Goal: Task Accomplishment & Management: Complete application form

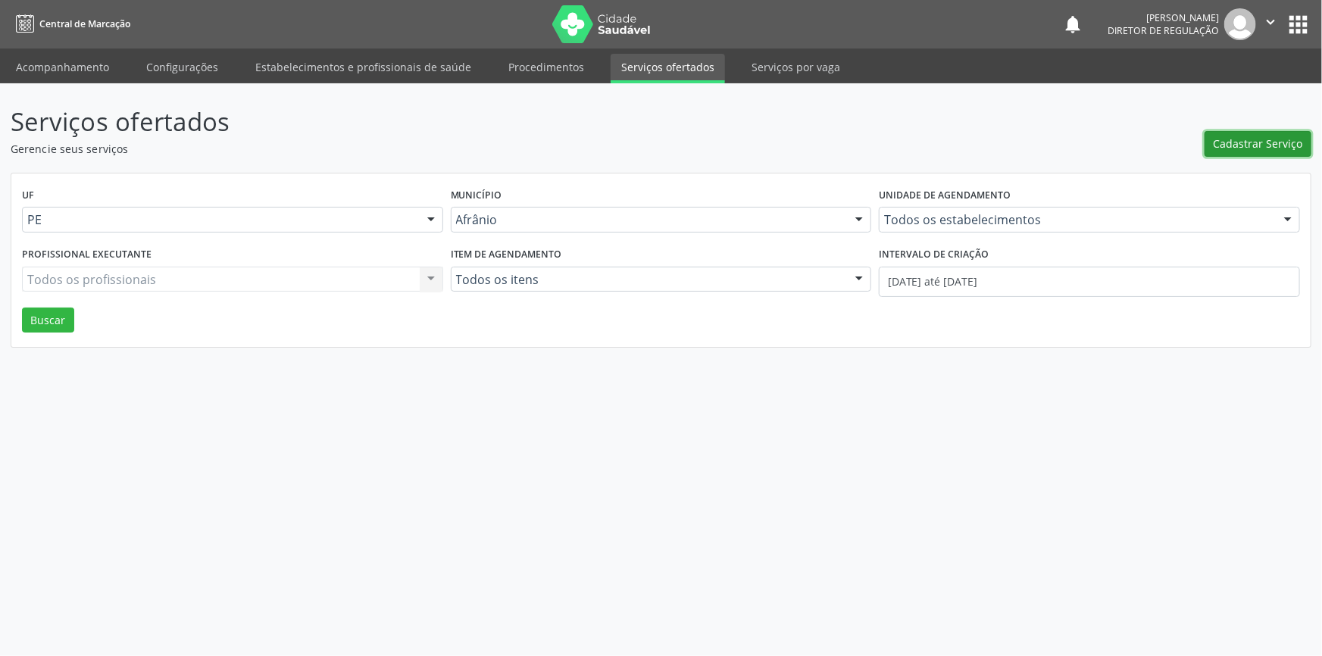
click at [1251, 137] on span "Cadastrar Serviço" at bounding box center [1257, 144] width 89 height 16
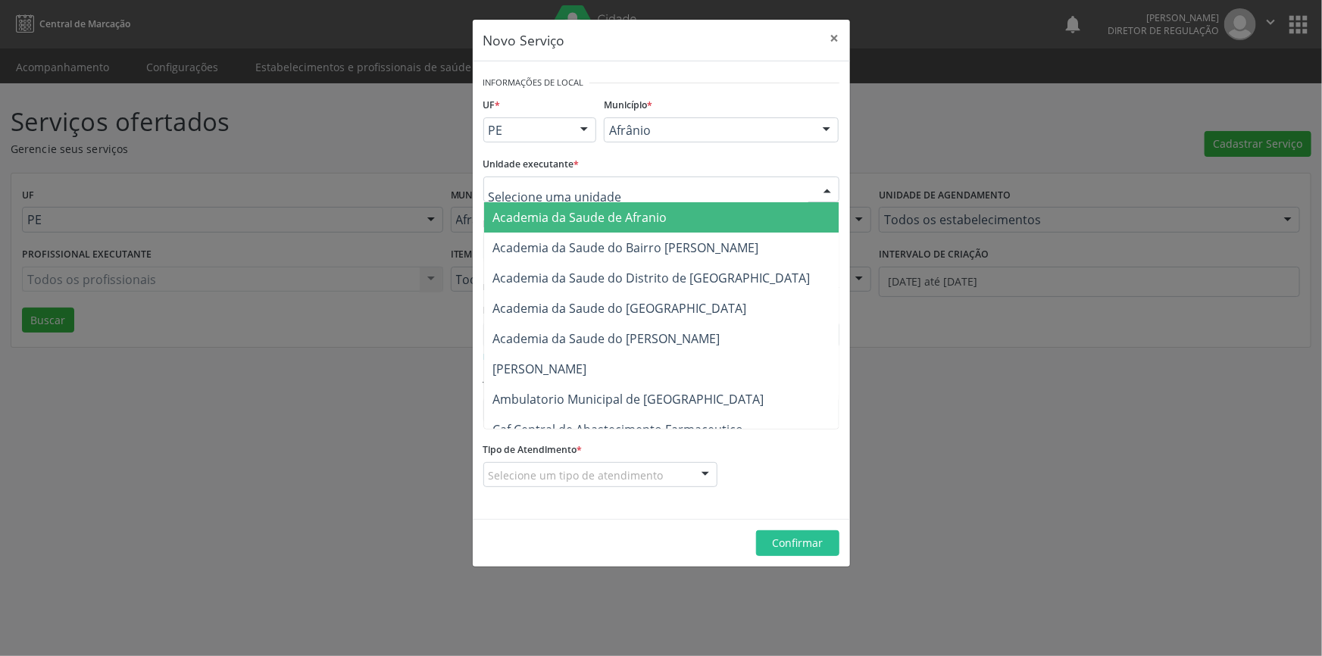
click at [785, 176] on div at bounding box center [661, 189] width 356 height 26
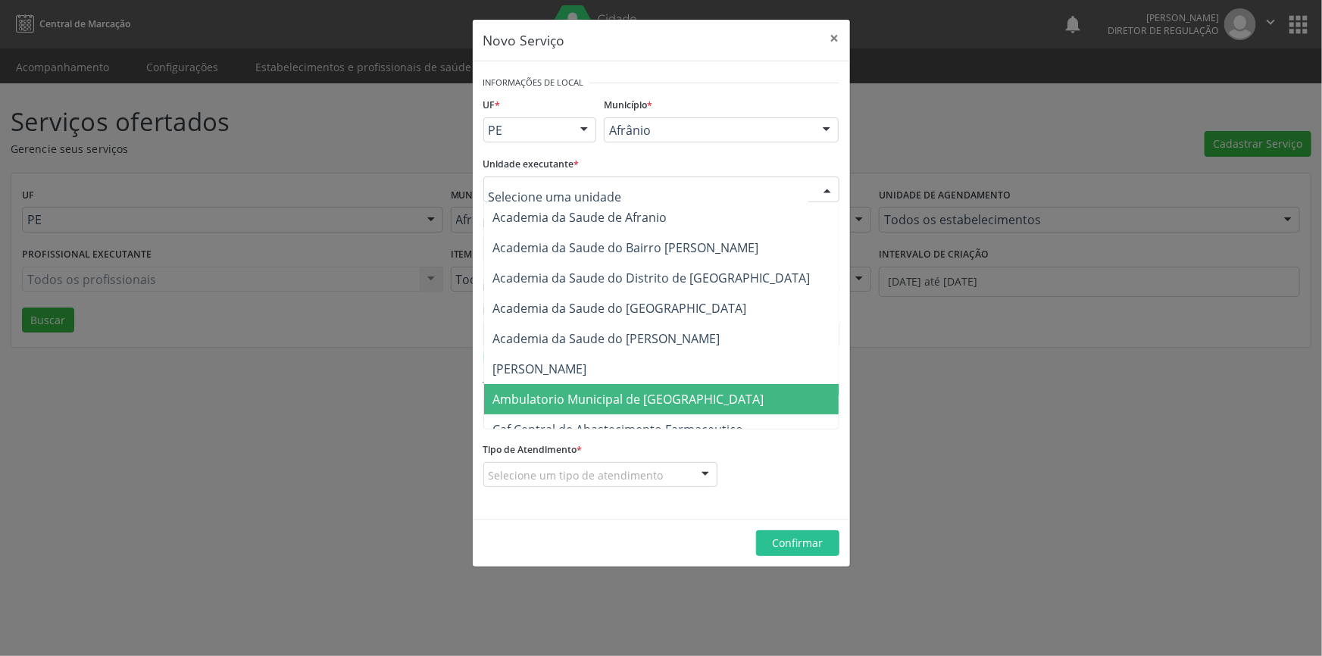
click at [635, 401] on span "Ambulatorio Municipal de [GEOGRAPHIC_DATA]" at bounding box center [628, 399] width 271 height 17
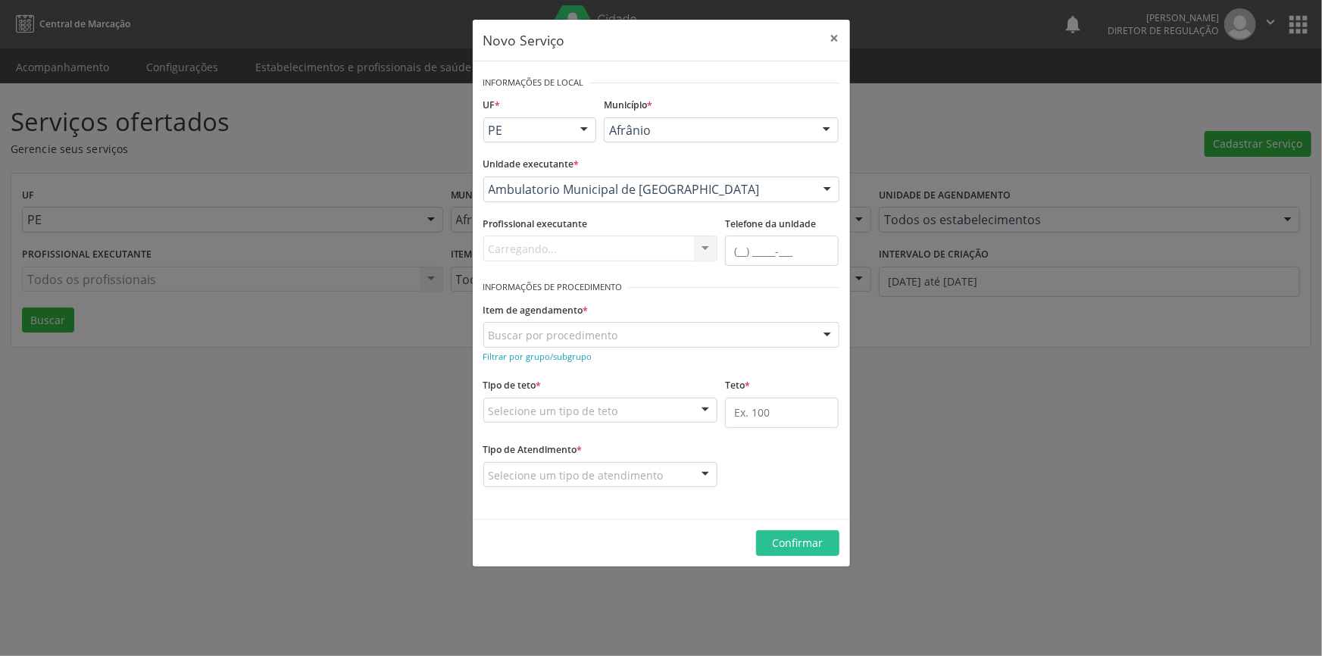
click at [620, 326] on div "Buscar por procedimento" at bounding box center [661, 335] width 356 height 26
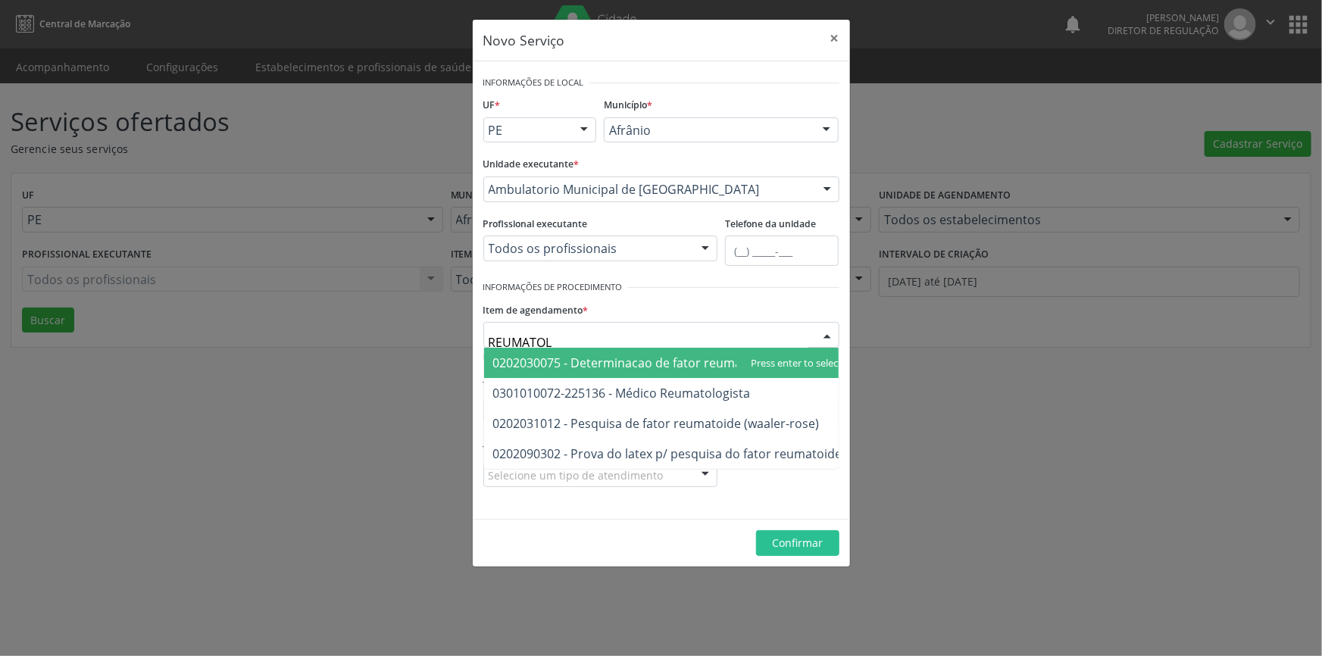
type input "REUMATOLO"
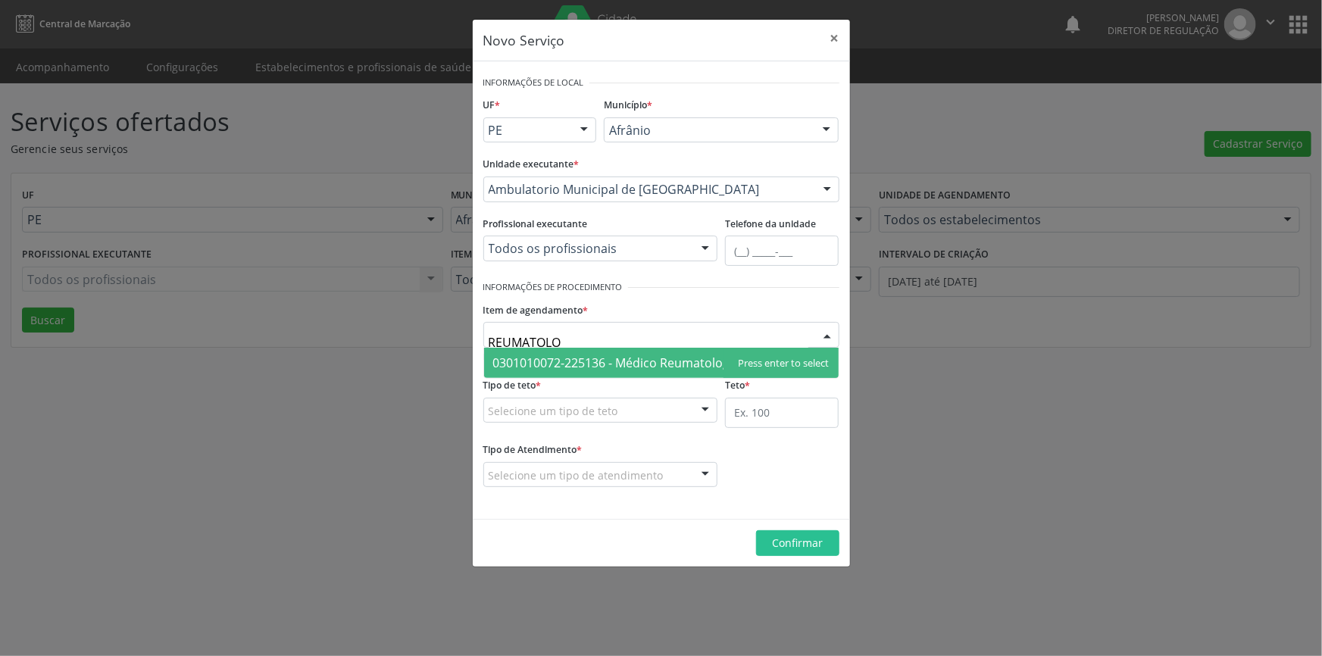
click at [681, 356] on span "0301010072-225136 - Médico Reumatologista" at bounding box center [622, 362] width 258 height 17
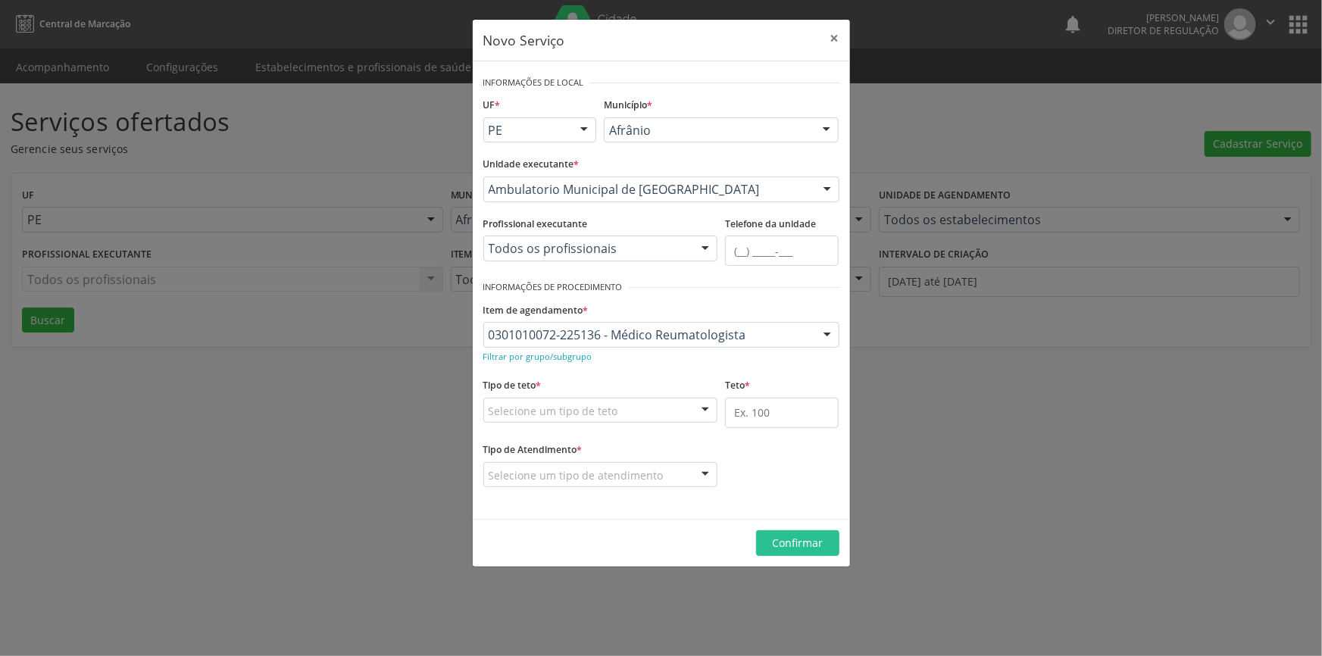
click at [650, 405] on div "Selecione um tipo de teto" at bounding box center [600, 411] width 235 height 26
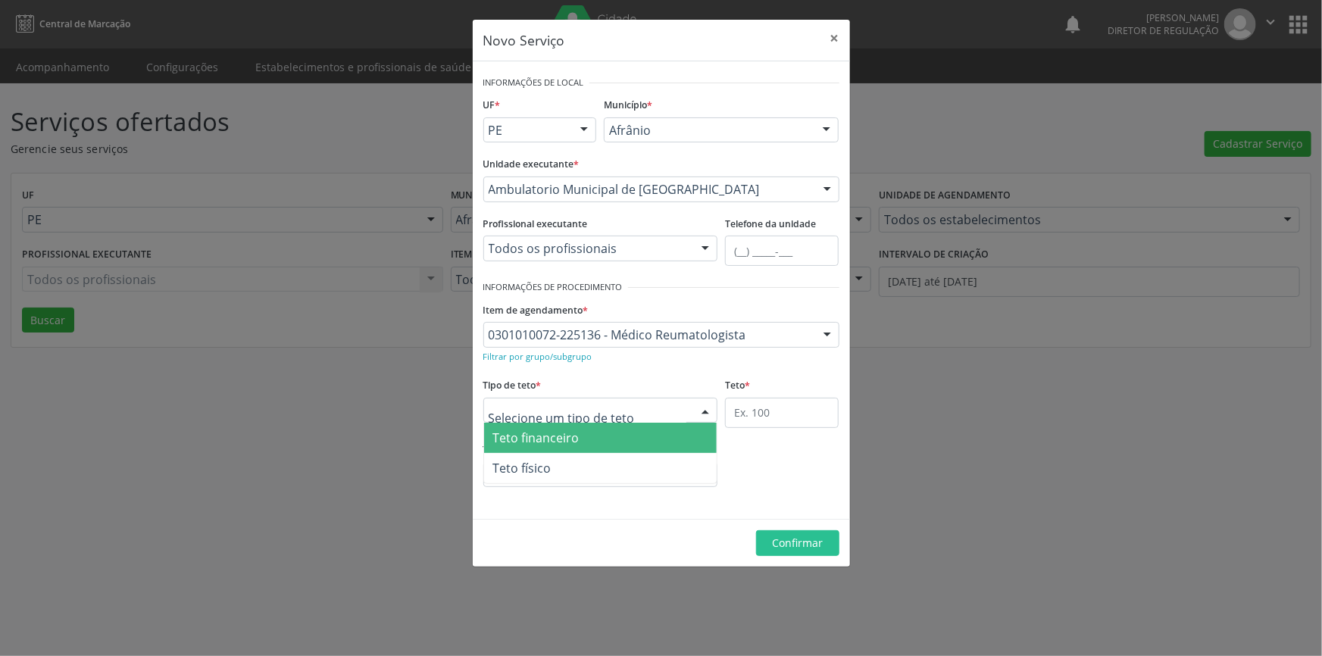
click at [567, 458] on span "Teto físico" at bounding box center [600, 468] width 233 height 30
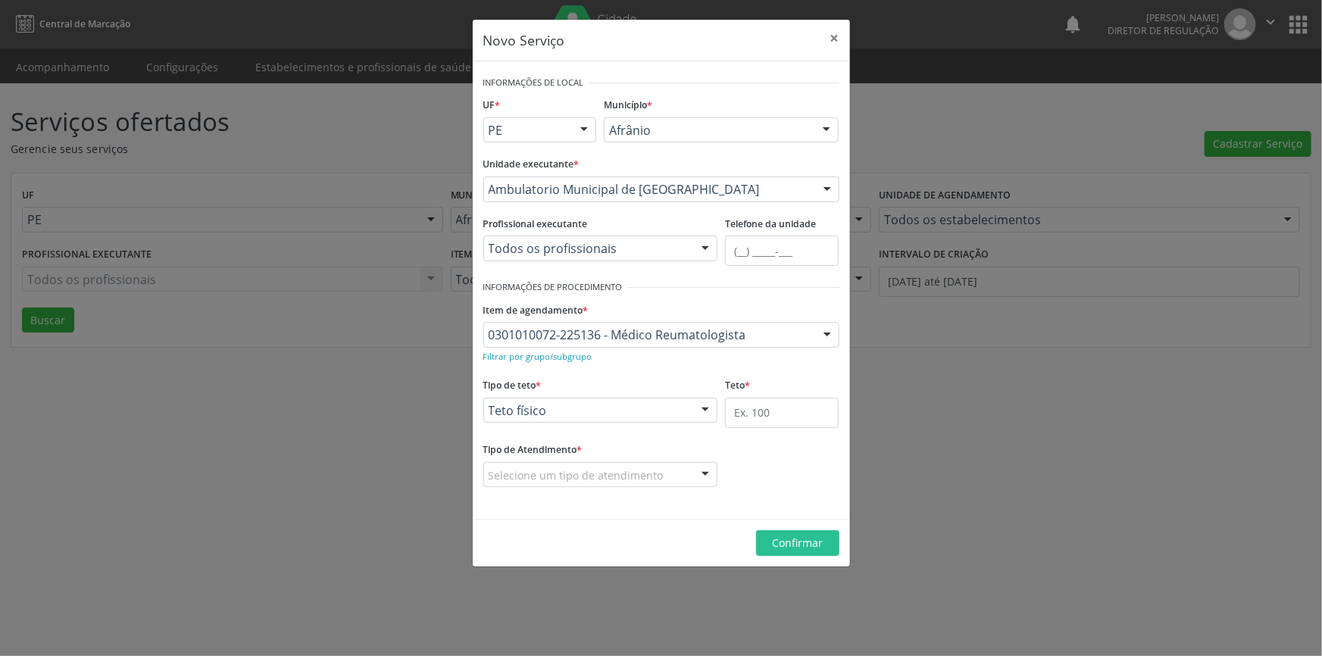
click at [780, 392] on div "Teto *" at bounding box center [782, 401] width 114 height 54
click at [774, 402] on input "text" at bounding box center [782, 413] width 114 height 30
type input "50"
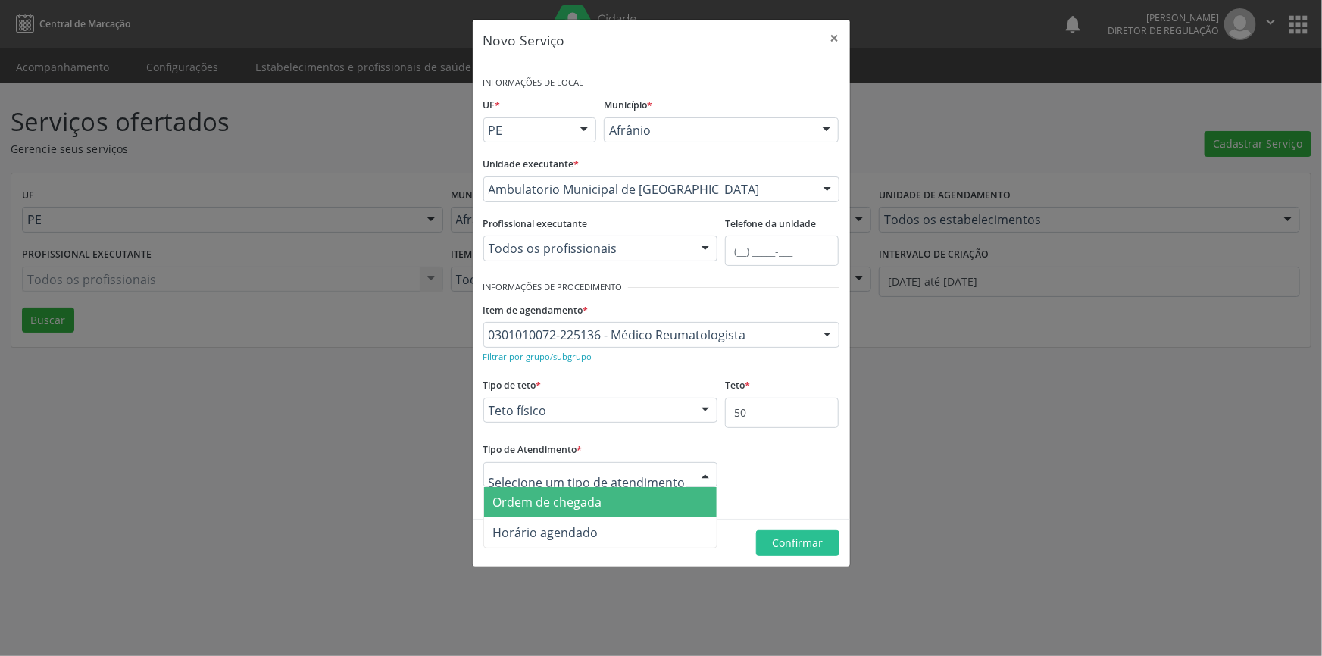
click at [606, 497] on span "Ordem de chegada" at bounding box center [600, 502] width 233 height 30
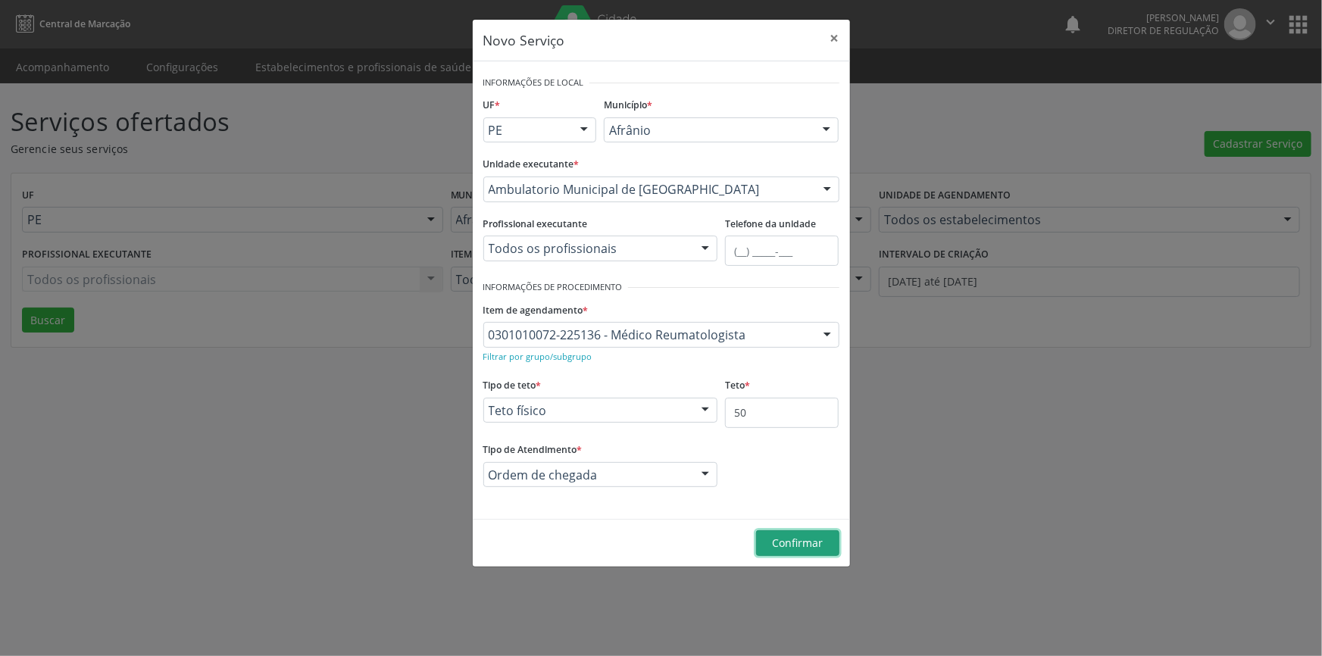
click at [792, 539] on span "Confirmar" at bounding box center [797, 543] width 51 height 14
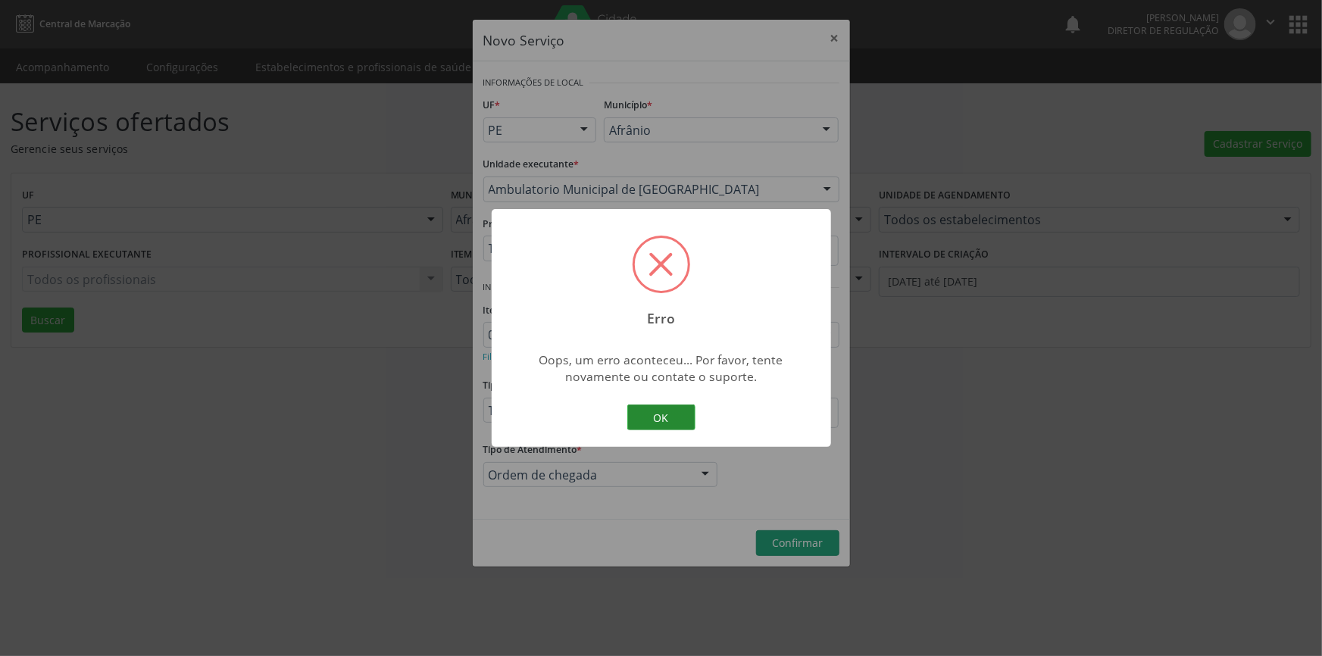
click at [657, 423] on button "OK" at bounding box center [661, 417] width 68 height 26
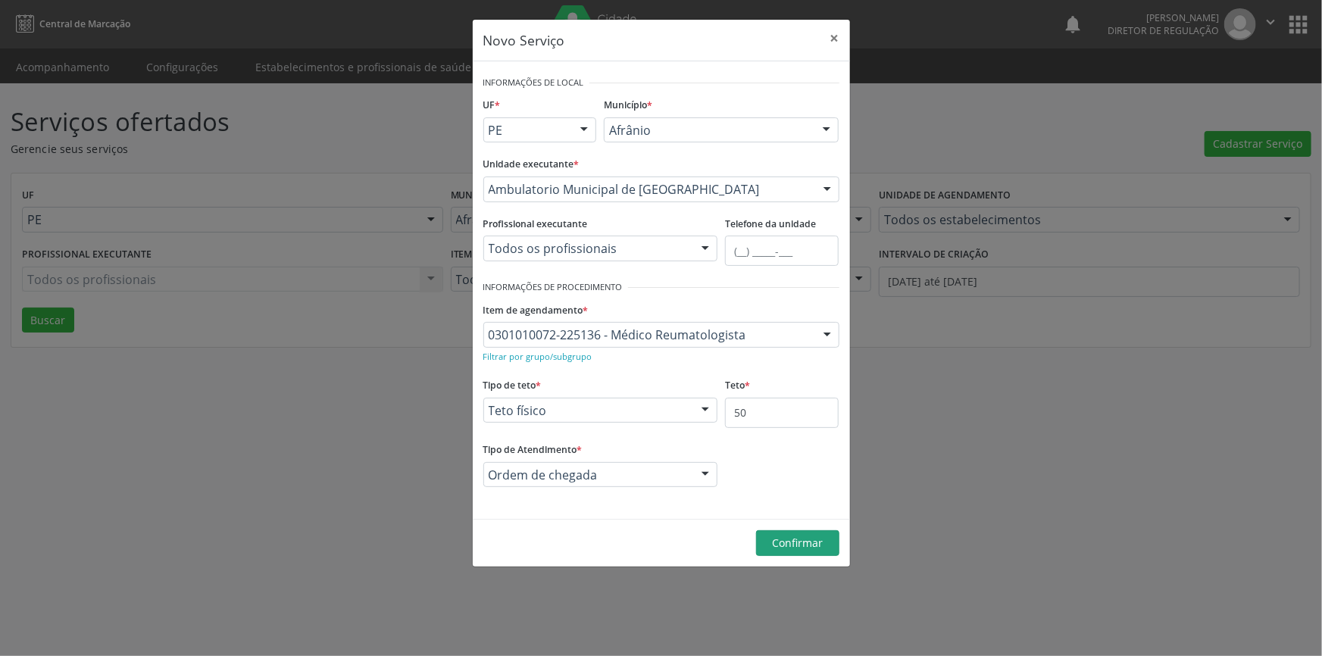
click at [657, 423] on fieldset "Tipo de teto * Teto físico Teto financeiro Teto físico Nenhum resultado encontr…" at bounding box center [600, 403] width 235 height 59
drag, startPoint x: 657, startPoint y: 423, endPoint x: 601, endPoint y: 376, distance: 72.6
click at [601, 376] on div "Tipo de teto * Teto físico Teto financeiro Teto físico Nenhum resultado encontr…" at bounding box center [600, 398] width 235 height 48
click at [800, 548] on span "Confirmar" at bounding box center [797, 543] width 51 height 14
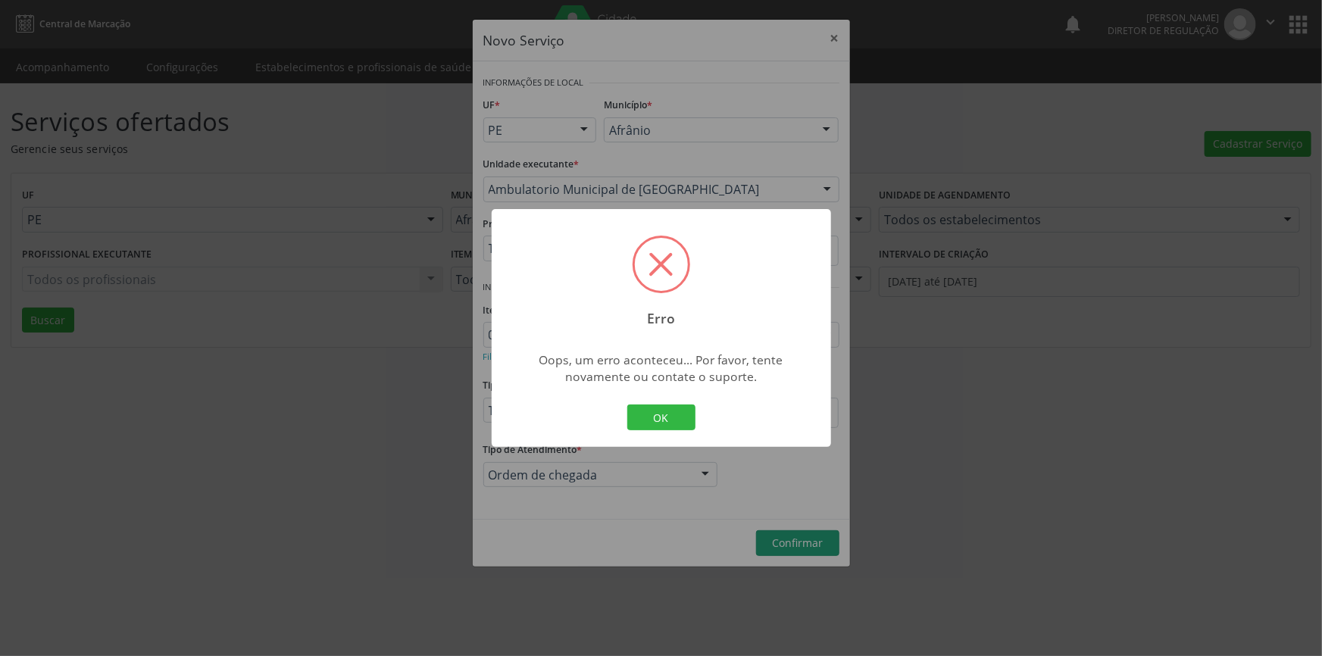
click at [670, 398] on div "Erro × Oops, um erro aconteceu... Por favor, tente novamente ou contate o supor…" at bounding box center [661, 328] width 339 height 238
click at [673, 409] on button "OK" at bounding box center [661, 417] width 68 height 26
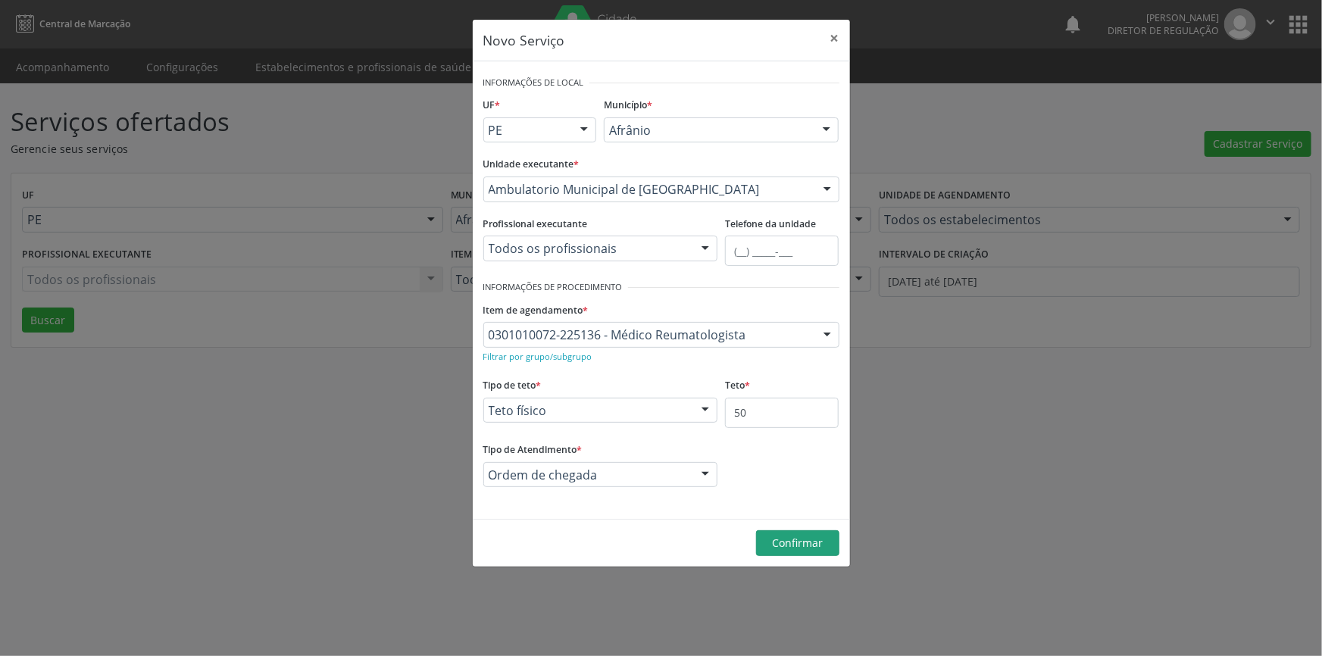
drag, startPoint x: 494, startPoint y: 0, endPoint x: 499, endPoint y: -9, distance: 10.5
click at [499, 0] on html "Central de Marcação notifications Maria Aparecida Rodrigues da Silva Diretor de…" at bounding box center [661, 328] width 1322 height 656
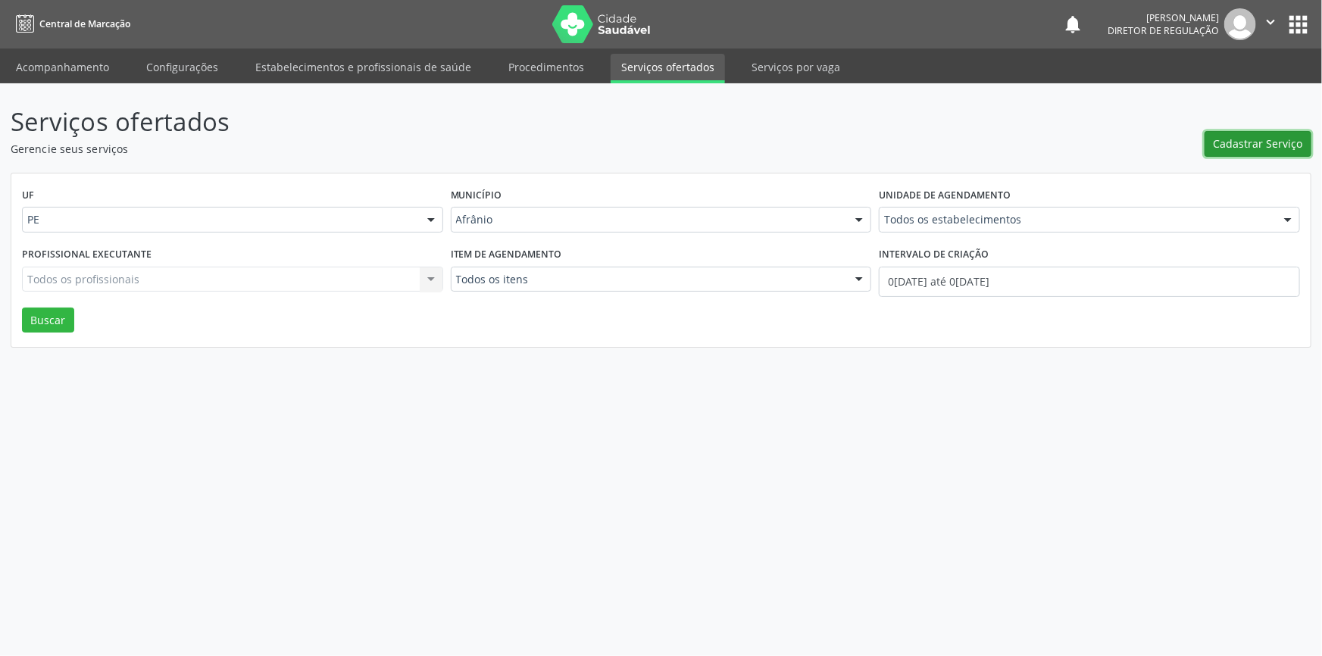
click at [1233, 143] on span "Cadastrar Serviço" at bounding box center [1257, 144] width 89 height 16
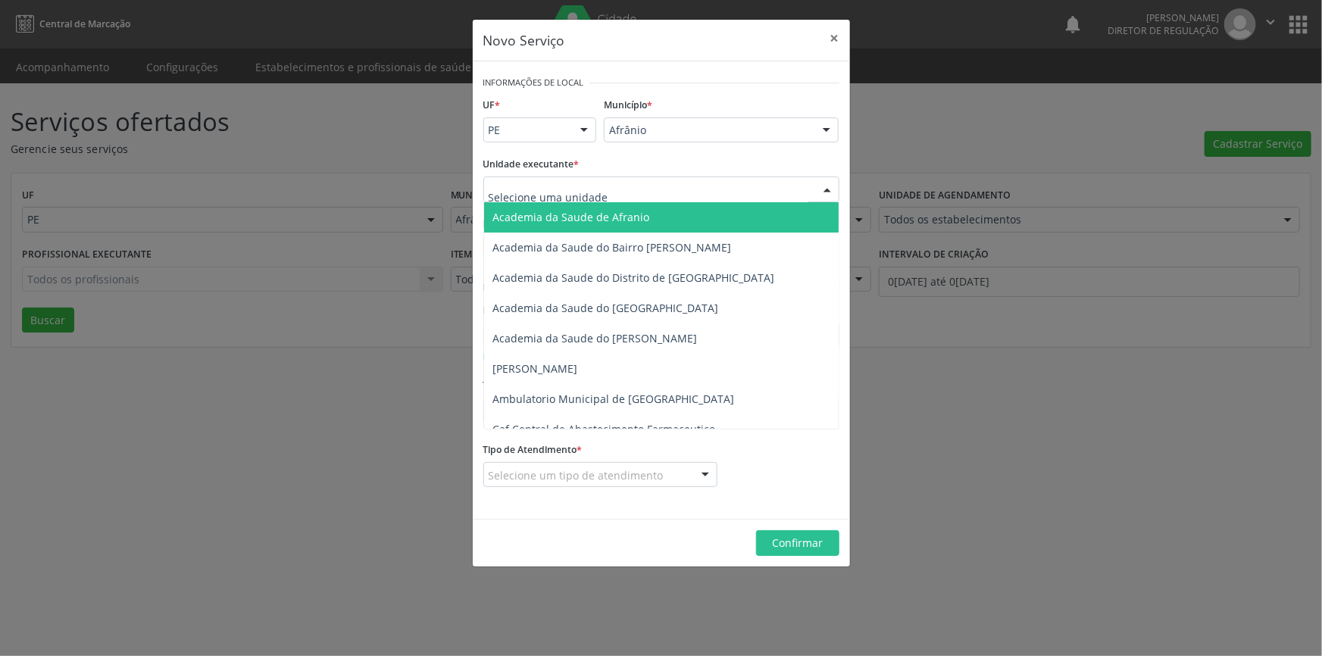
click at [609, 192] on div at bounding box center [661, 189] width 356 height 26
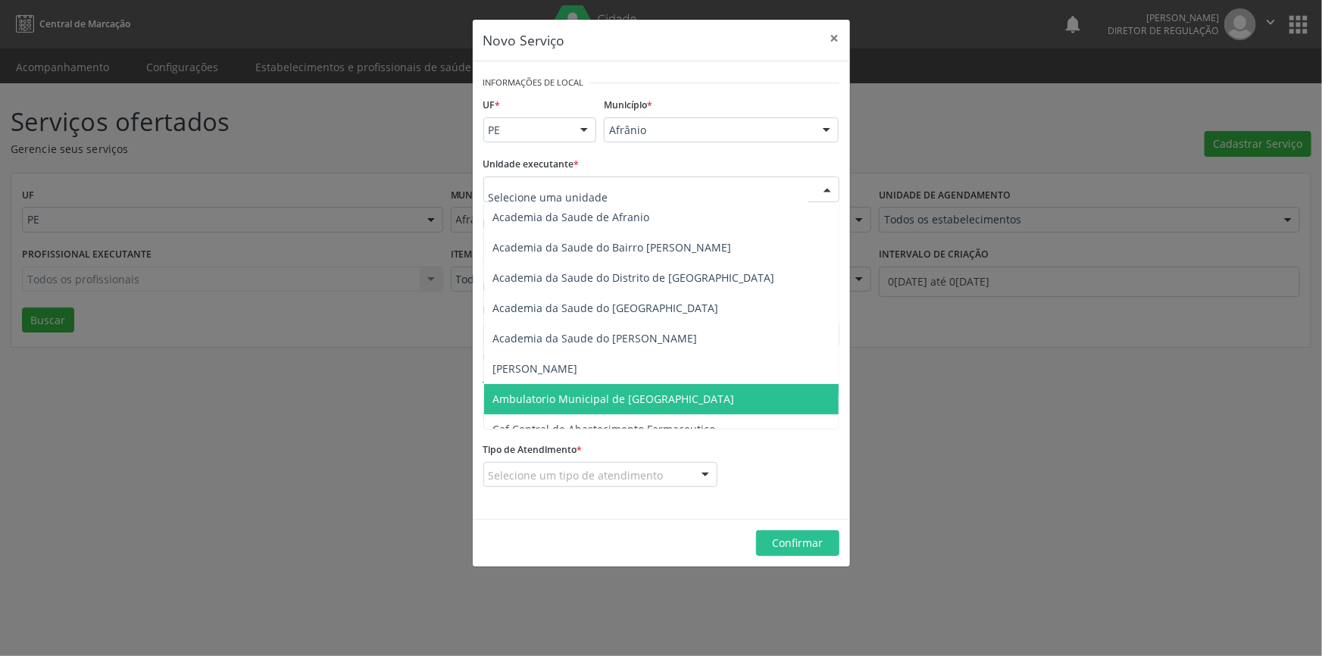
click at [623, 401] on span "Ambulatorio Municipal de [GEOGRAPHIC_DATA]" at bounding box center [614, 399] width 242 height 14
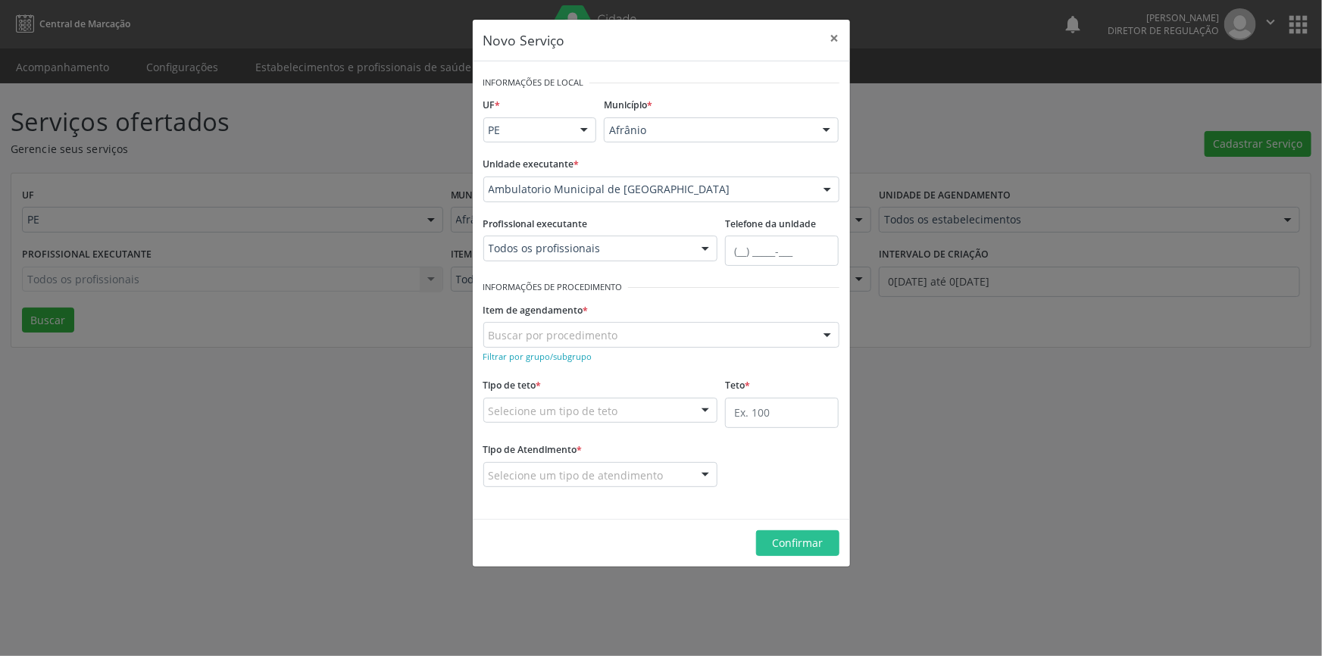
click at [598, 323] on div "Buscar por procedimento" at bounding box center [661, 335] width 356 height 26
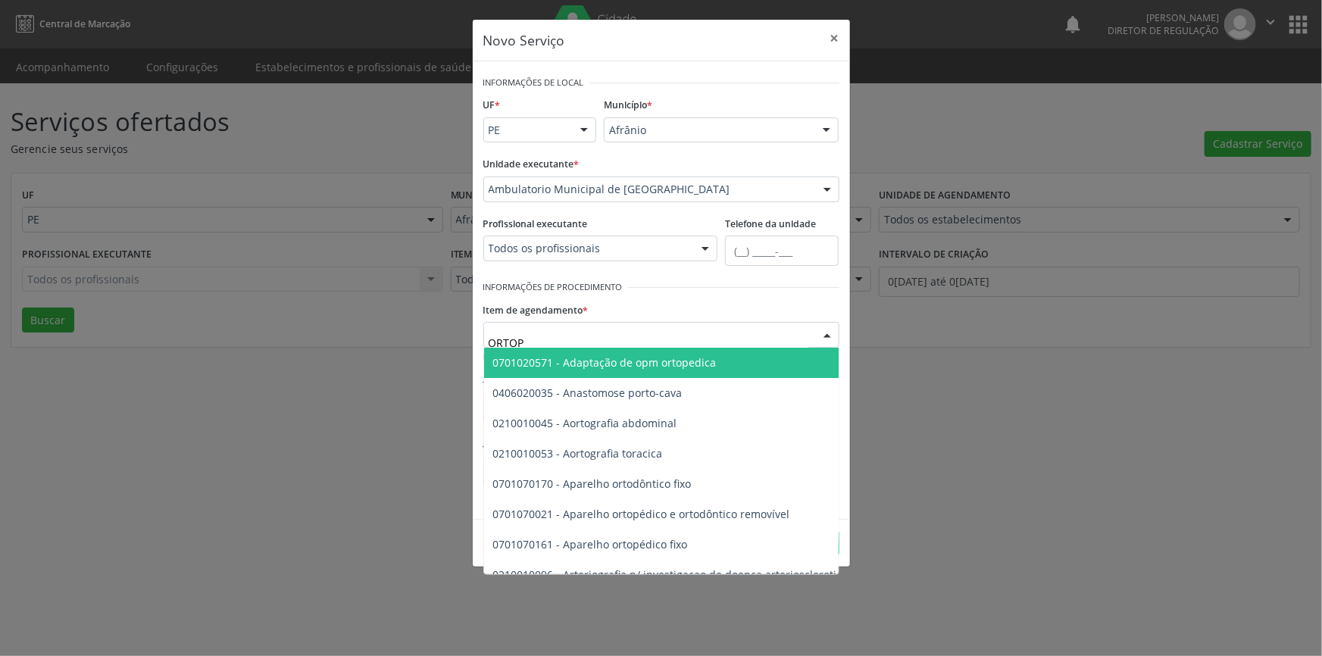
type input "ORTOPE"
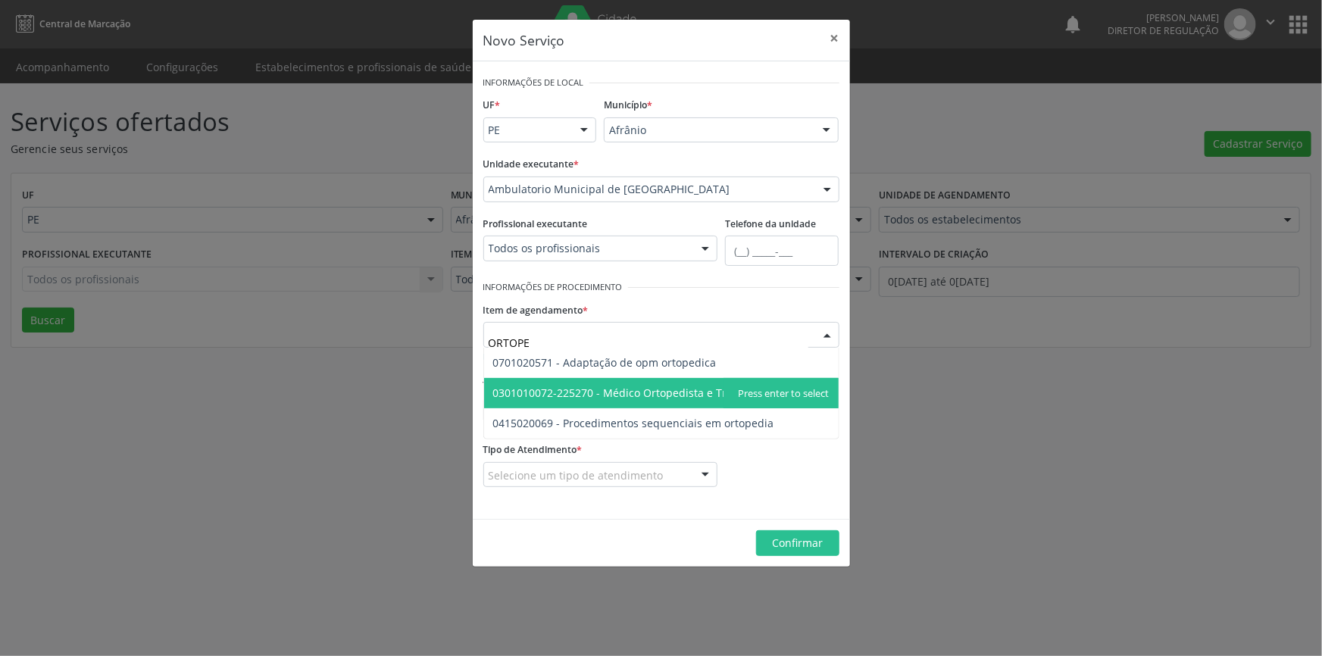
click at [643, 392] on span "0301010072-225270 - Médico Ortopedista e Traumatologista" at bounding box center [646, 393] width 306 height 14
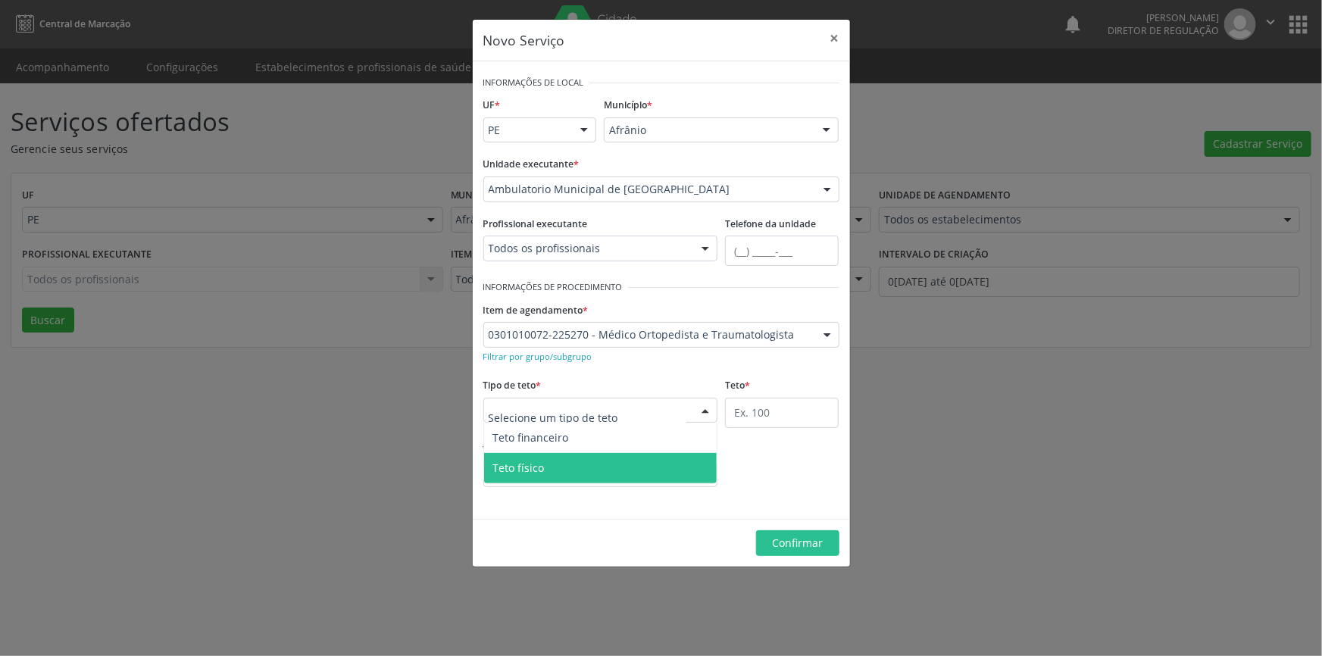
click at [579, 462] on span "Teto físico" at bounding box center [600, 468] width 233 height 30
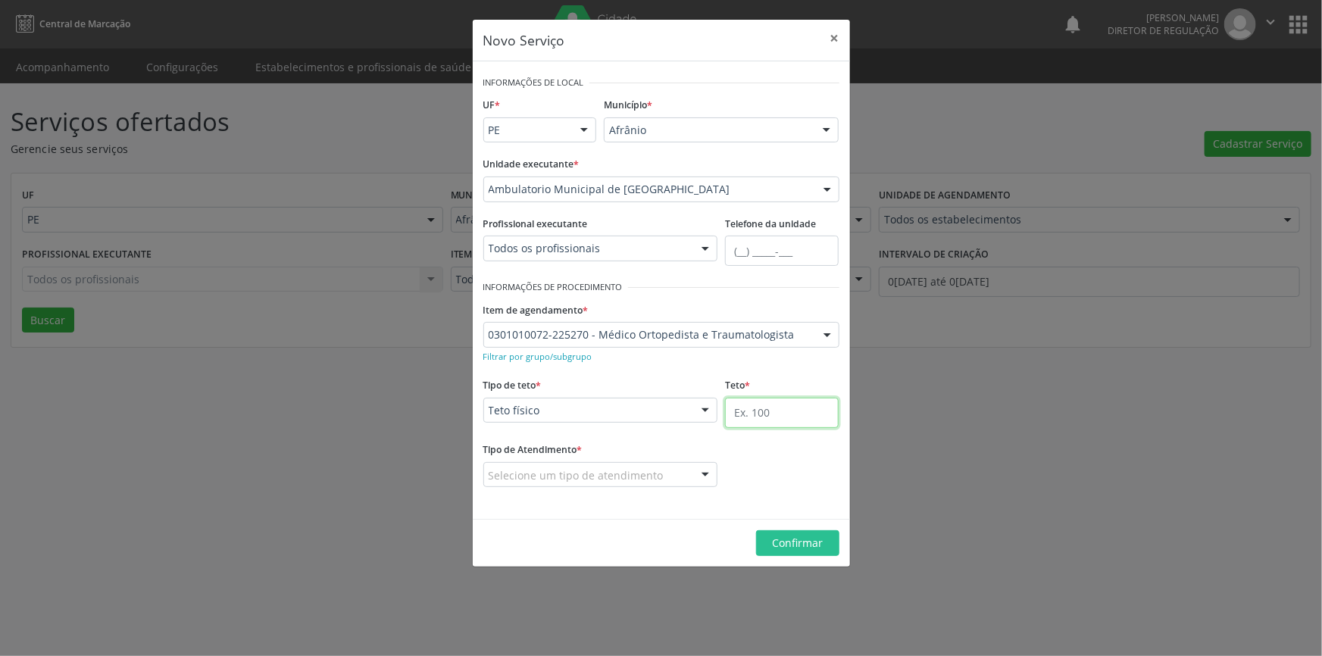
click at [786, 399] on input "text" at bounding box center [782, 413] width 114 height 30
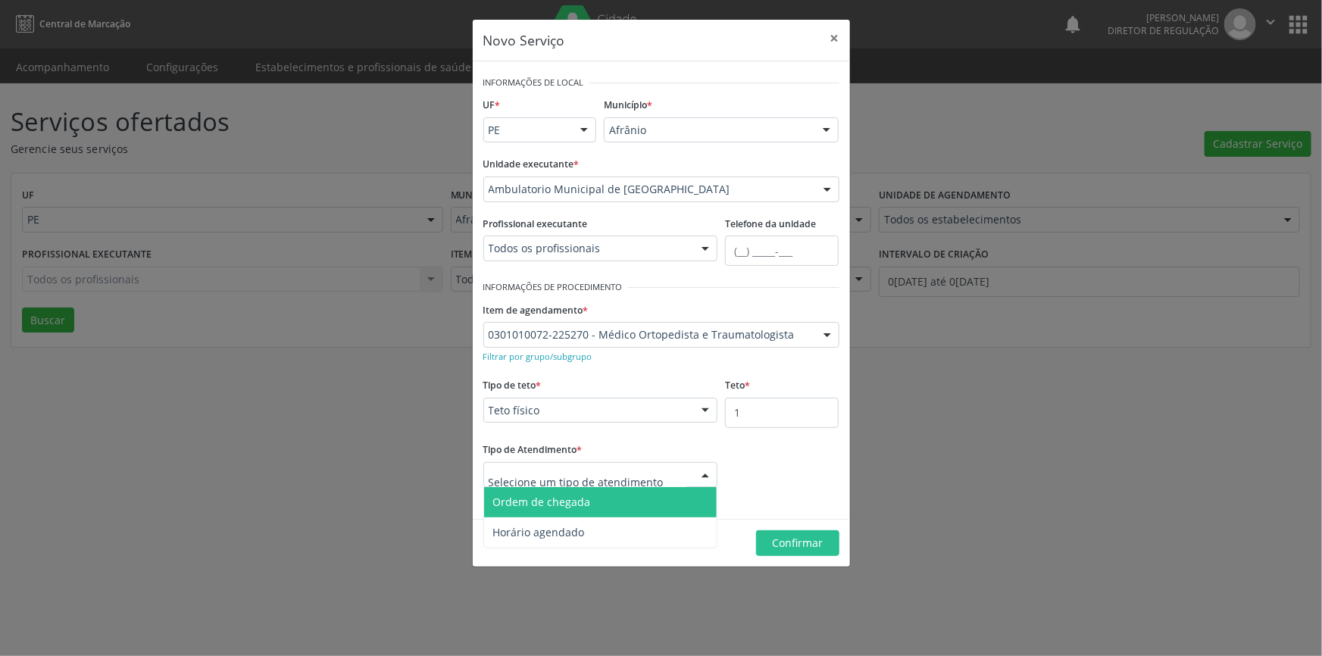
click at [676, 471] on div at bounding box center [600, 475] width 235 height 26
click at [610, 495] on span "Ordem de chegada" at bounding box center [600, 502] width 233 height 30
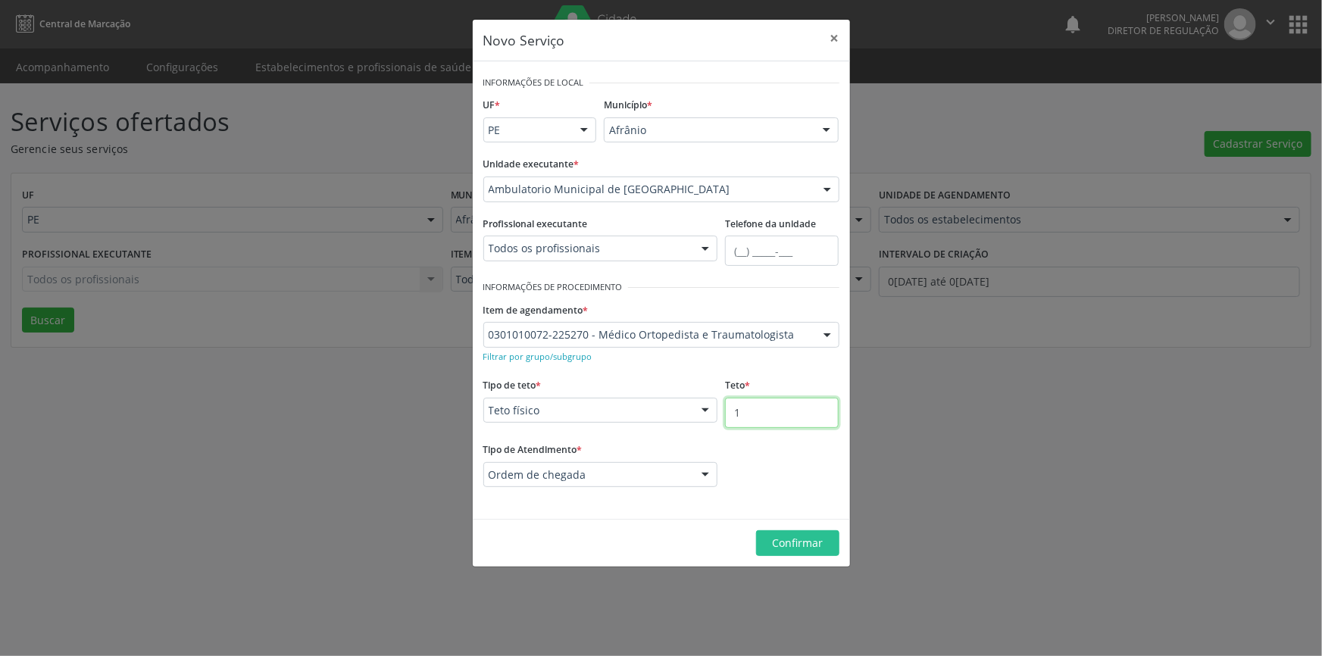
drag, startPoint x: 749, startPoint y: 416, endPoint x: 632, endPoint y: 426, distance: 117.8
click at [632, 426] on div "Tipo de teto * Teto físico Teto financeiro Teto físico Nenhum resultado encontr…" at bounding box center [661, 406] width 364 height 64
type input "50"
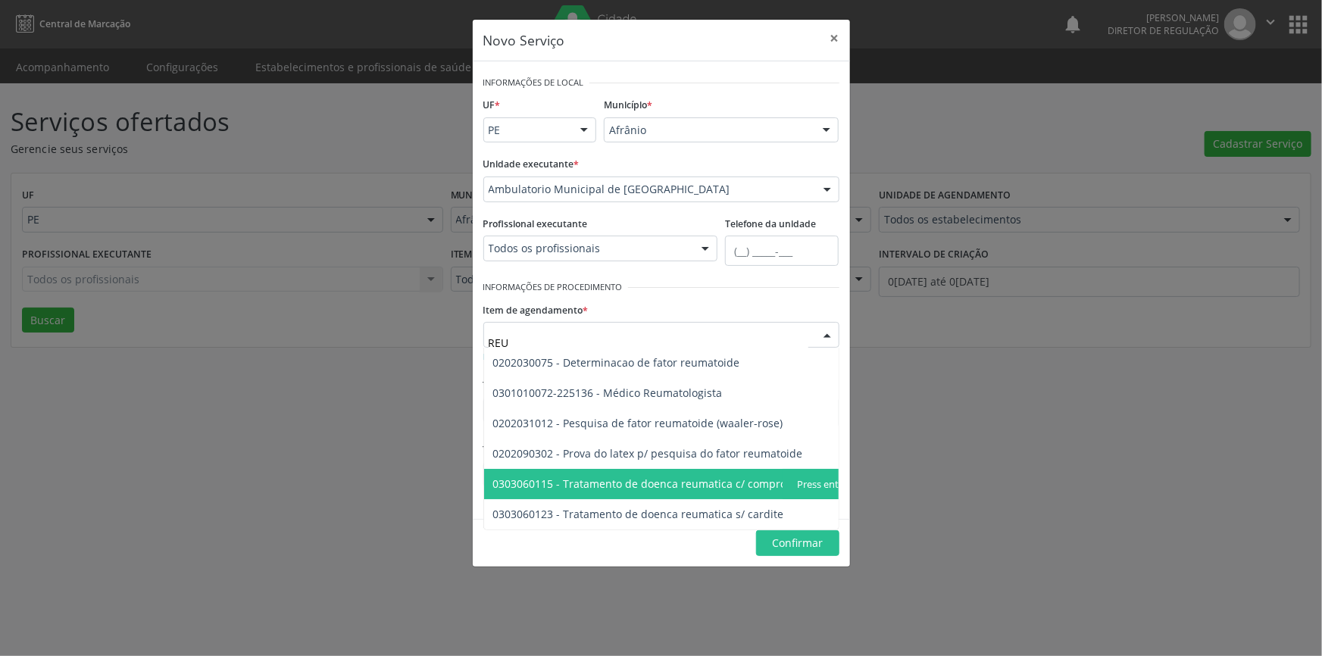
type input "REUM"
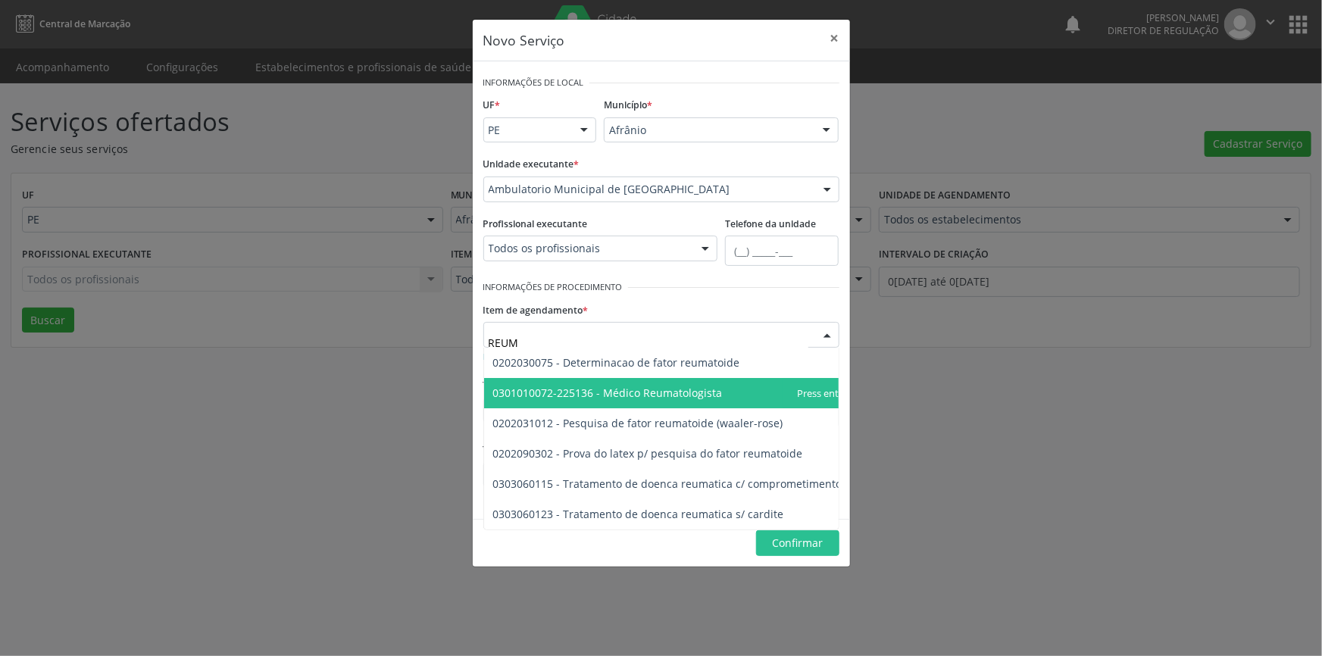
click at [651, 390] on span "0301010072-225136 - Médico Reumatologista" at bounding box center [608, 393] width 230 height 14
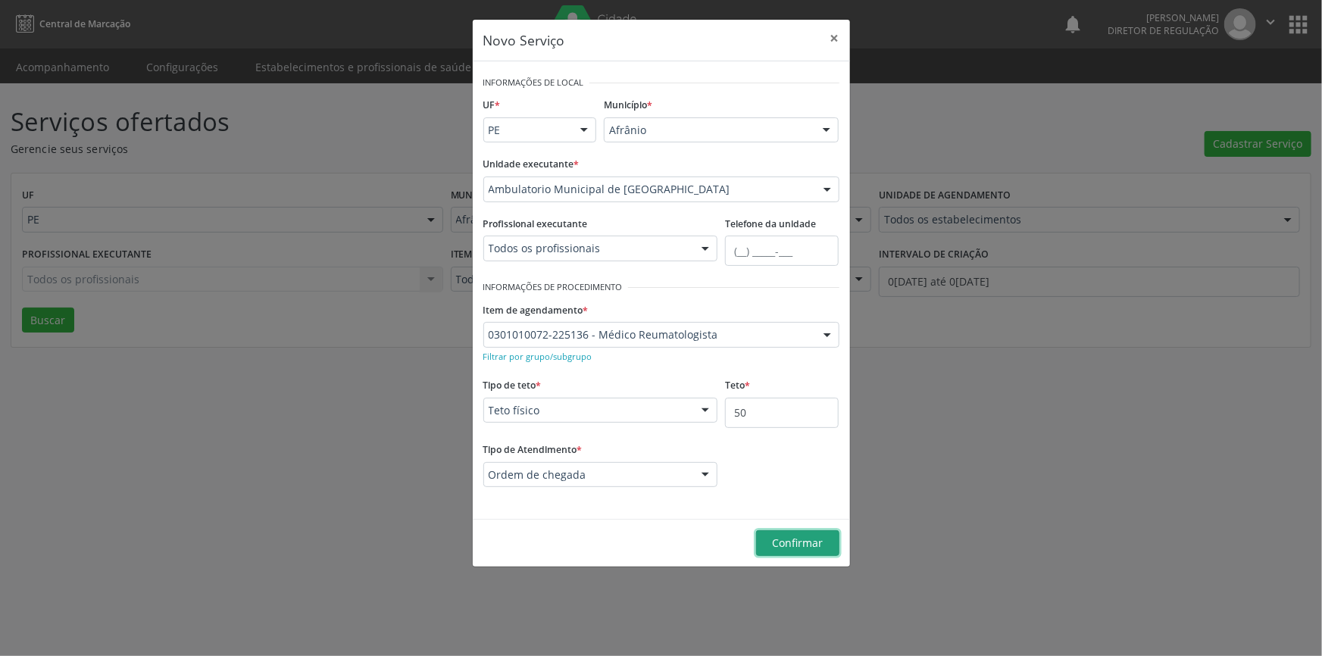
click at [803, 538] on span "Confirmar" at bounding box center [797, 543] width 51 height 14
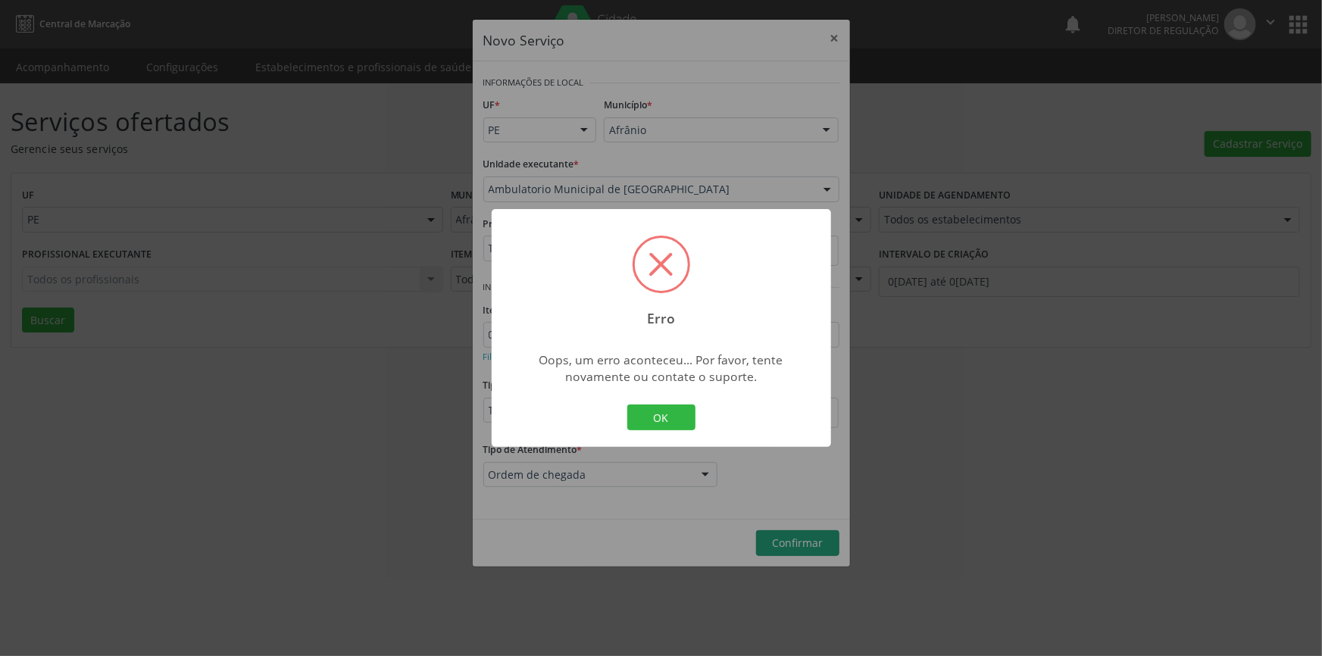
click at [653, 397] on div "Erro × Oops, um erro aconteceu... Por favor, tente novamente ou contate o supor…" at bounding box center [661, 328] width 339 height 238
click at [660, 415] on button "OK" at bounding box center [661, 417] width 68 height 26
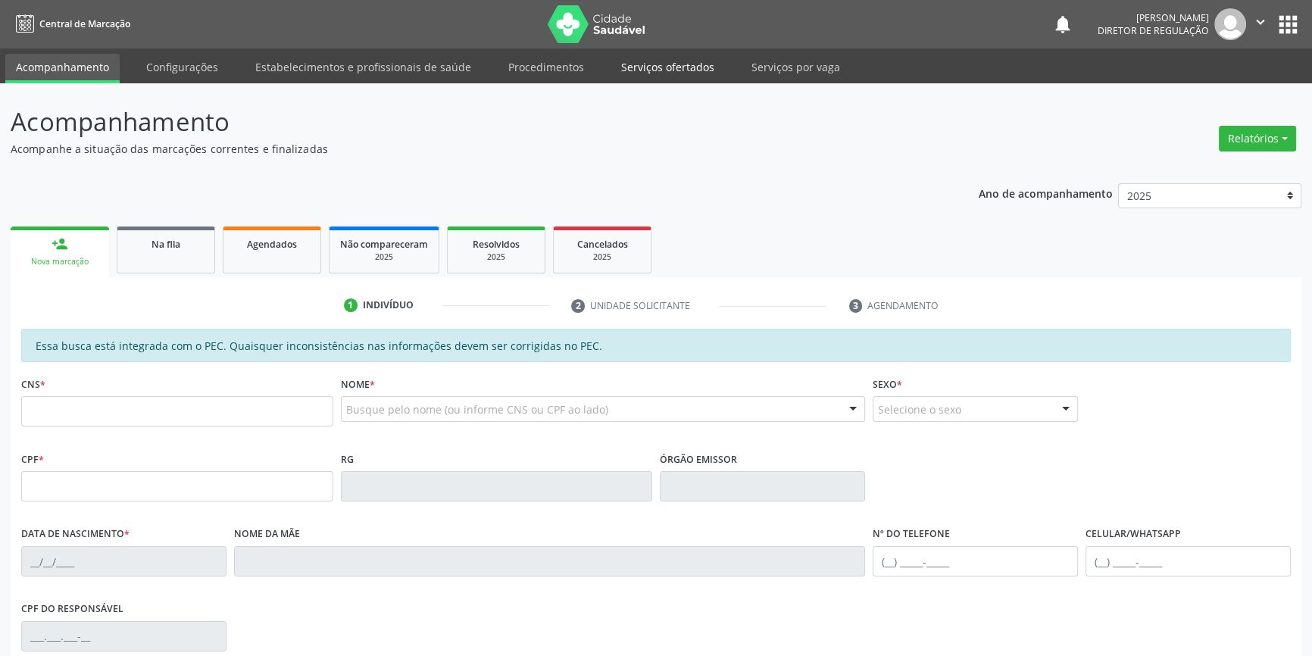
click at [701, 68] on link "Serviços ofertados" at bounding box center [667, 67] width 114 height 27
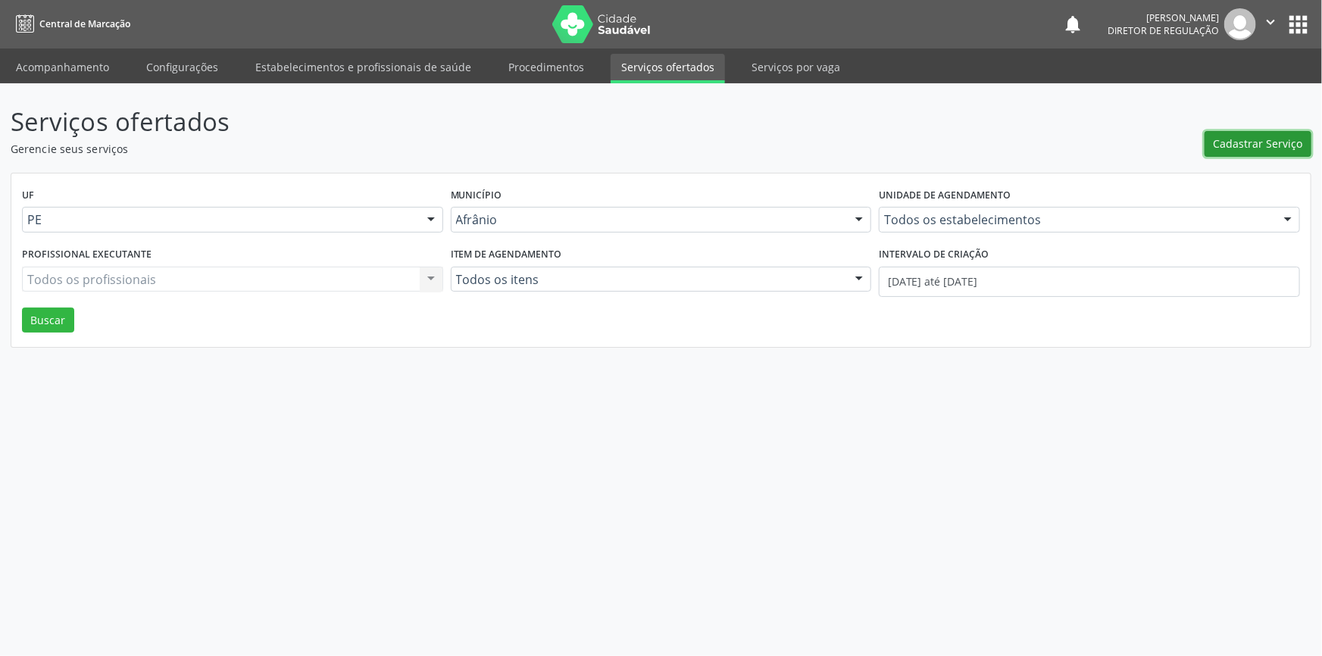
click at [1226, 145] on span "Cadastrar Serviço" at bounding box center [1257, 144] width 89 height 16
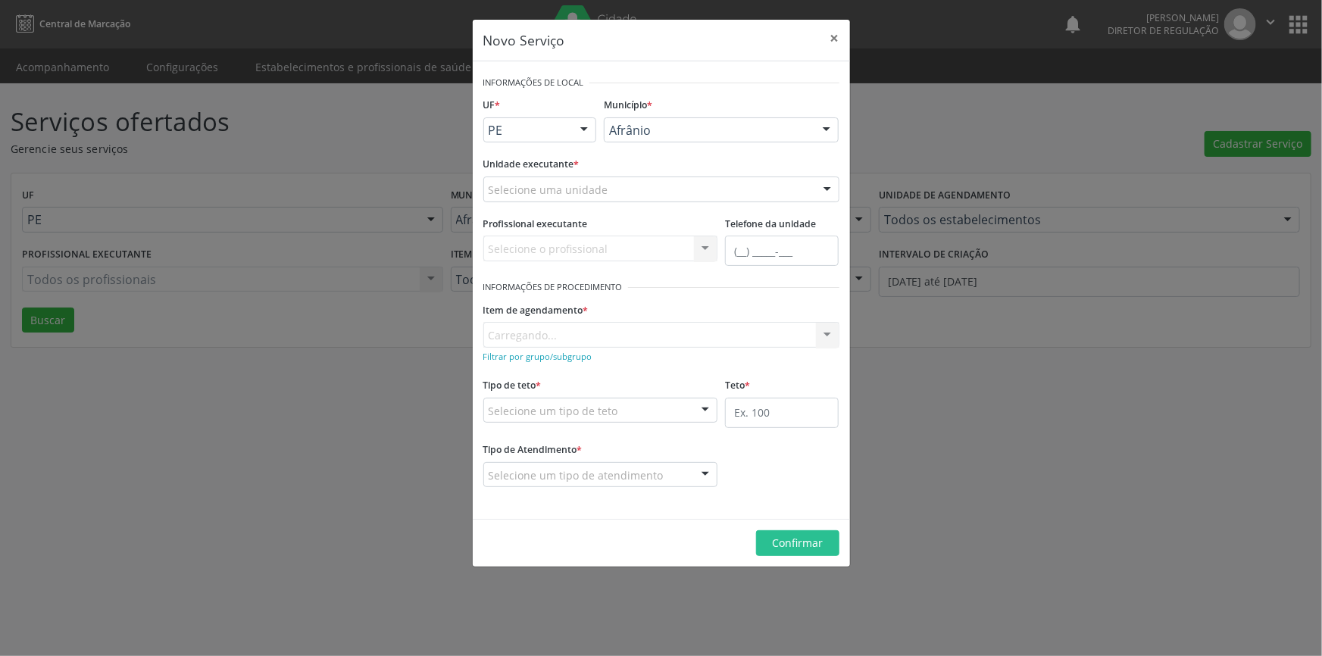
click at [683, 198] on div "Selecione uma unidade" at bounding box center [661, 189] width 356 height 26
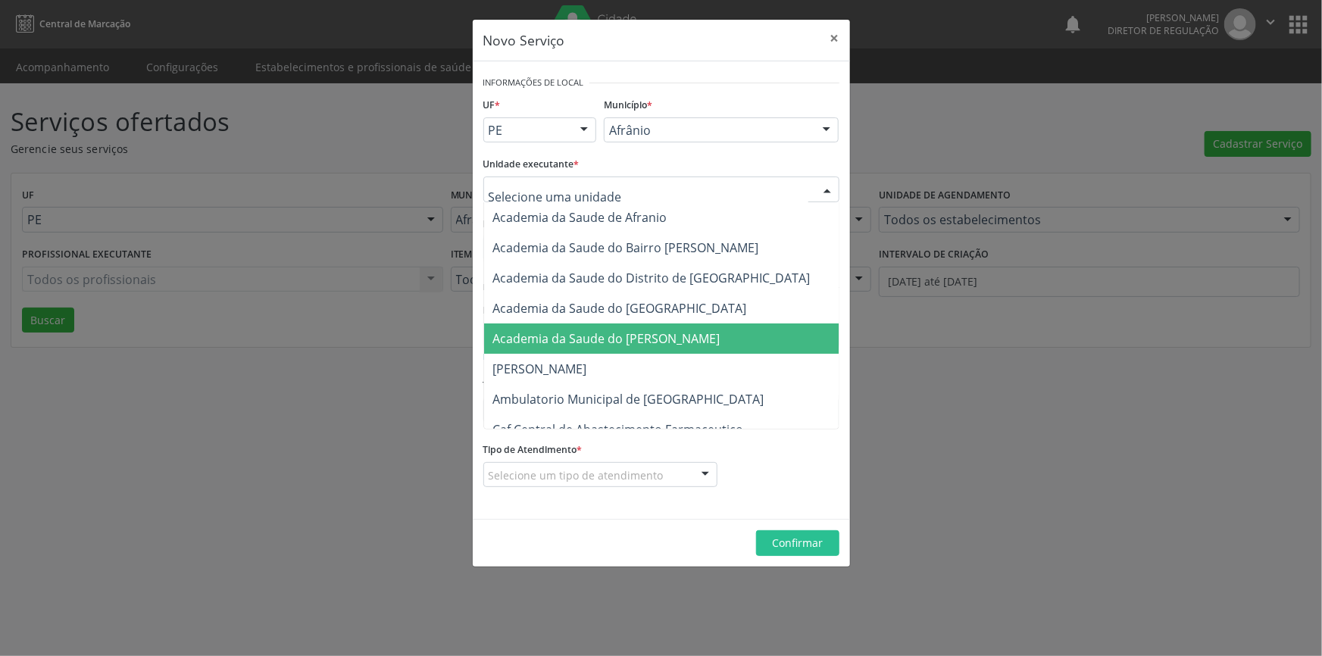
click at [601, 391] on span "Ambulatorio Municipal de [GEOGRAPHIC_DATA]" at bounding box center [628, 399] width 271 height 17
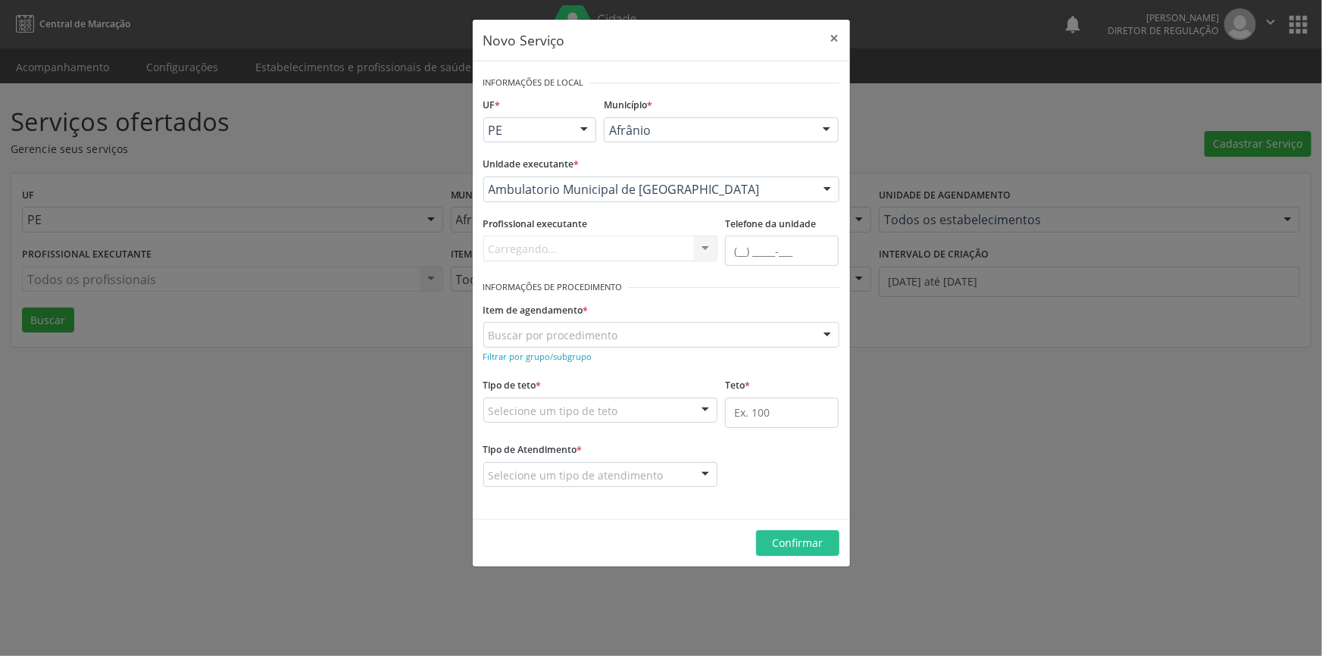
click at [581, 325] on div "Buscar por procedimento" at bounding box center [661, 335] width 356 height 26
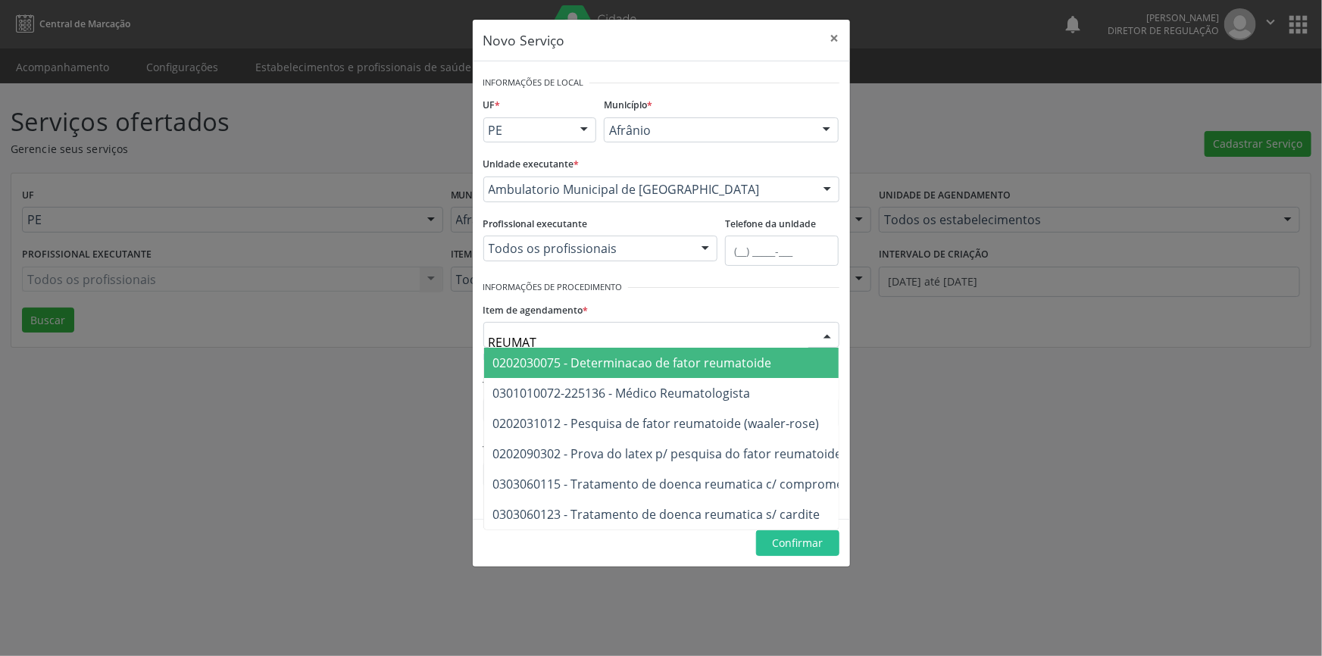
type input "REUMATO"
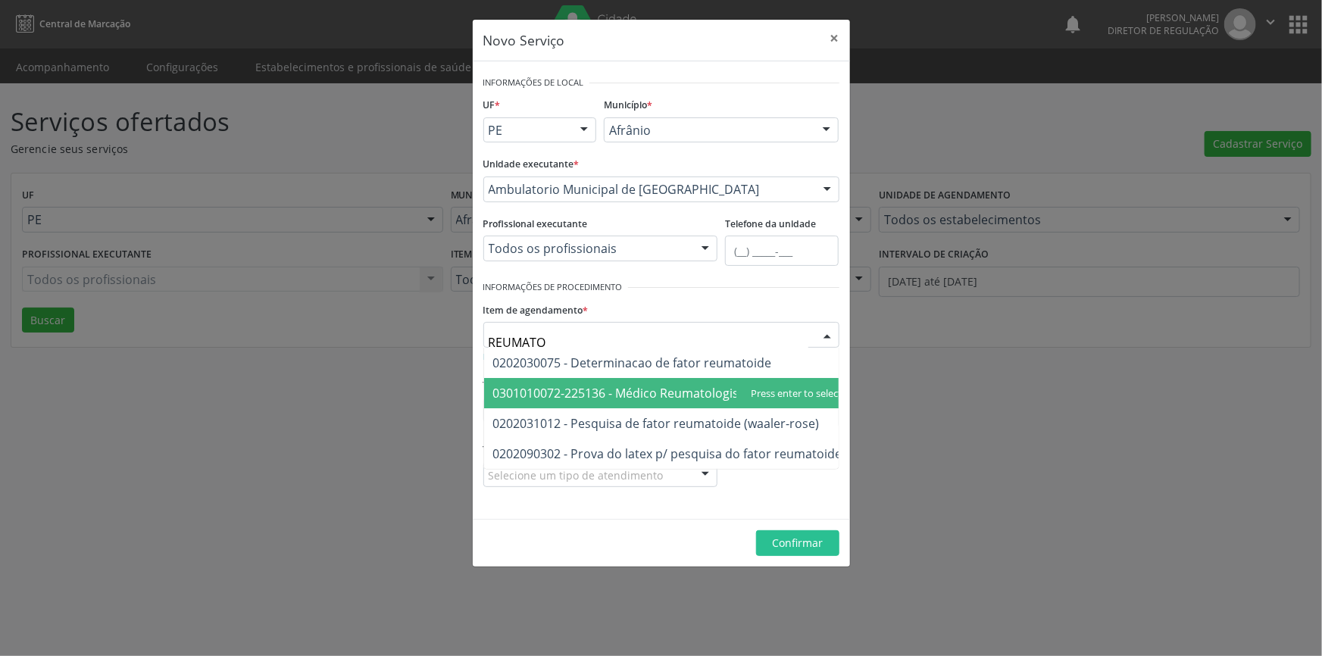
click at [673, 383] on span "0301010072-225136 - Médico Reumatologista" at bounding box center [667, 393] width 367 height 30
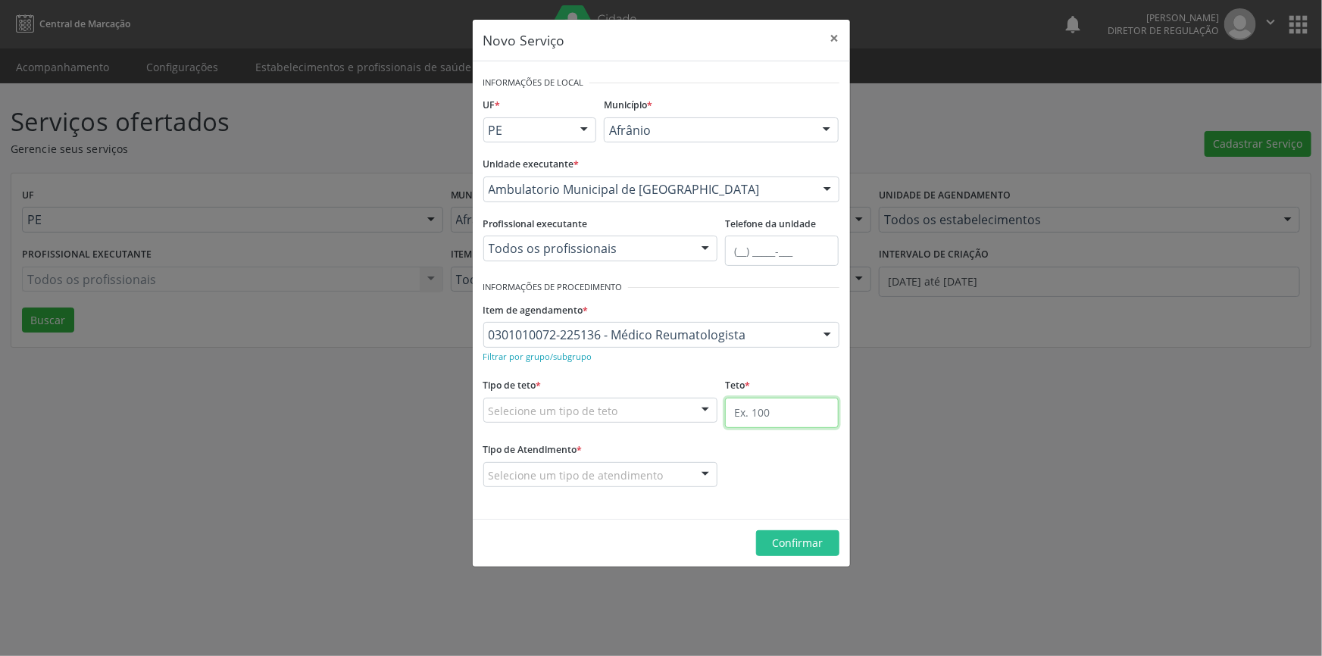
click at [753, 412] on input "text" at bounding box center [782, 413] width 114 height 30
type input "50"
click at [623, 412] on div "Selecione um tipo de teto" at bounding box center [600, 411] width 235 height 26
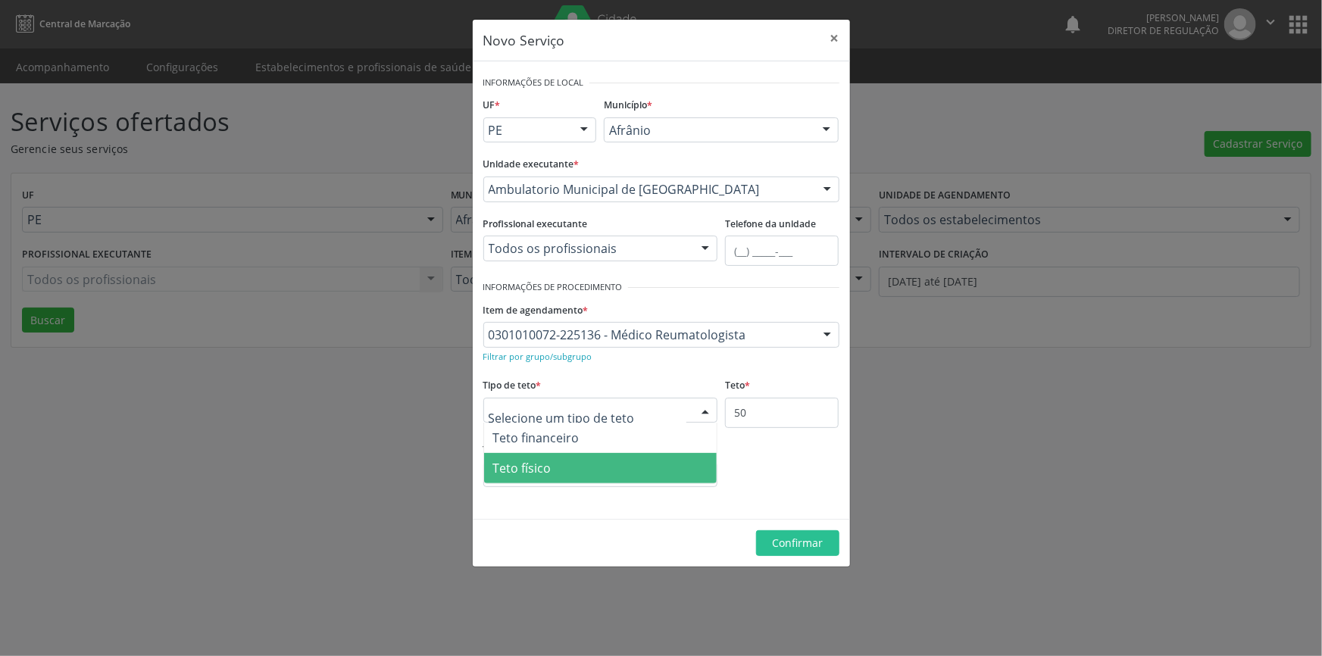
click at [553, 467] on span "Teto físico" at bounding box center [600, 468] width 233 height 30
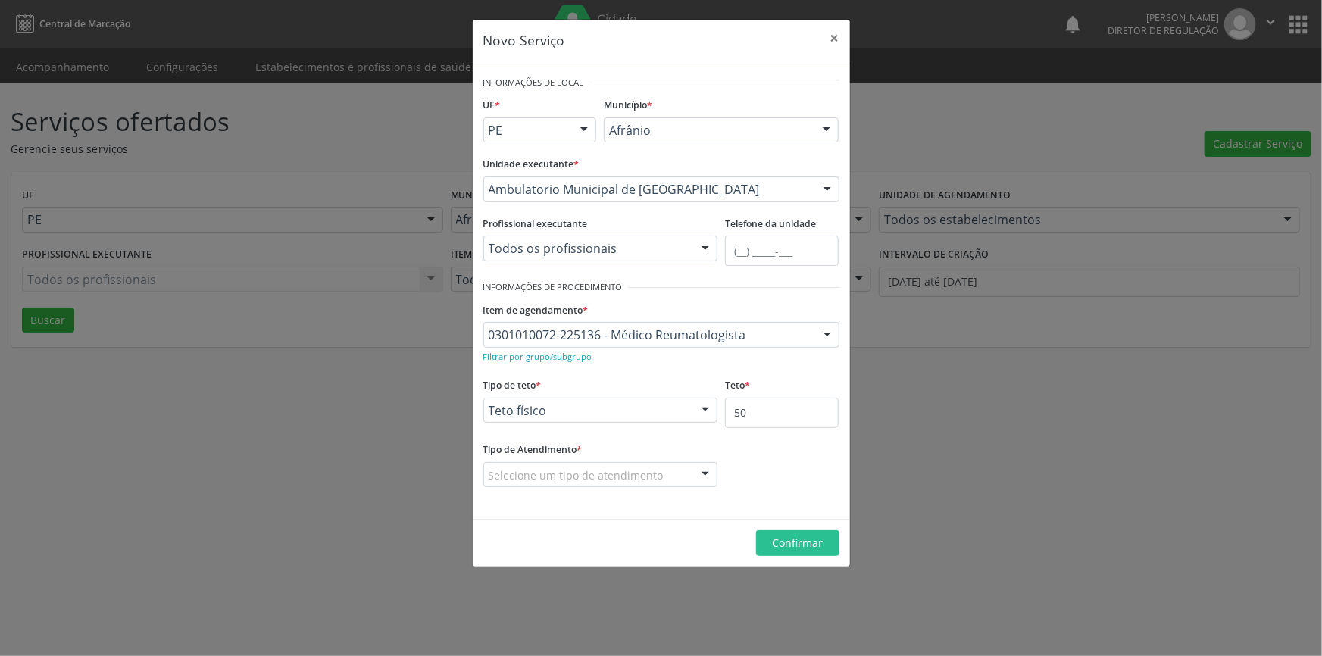
click at [582, 454] on span "*" at bounding box center [579, 449] width 5 height 13
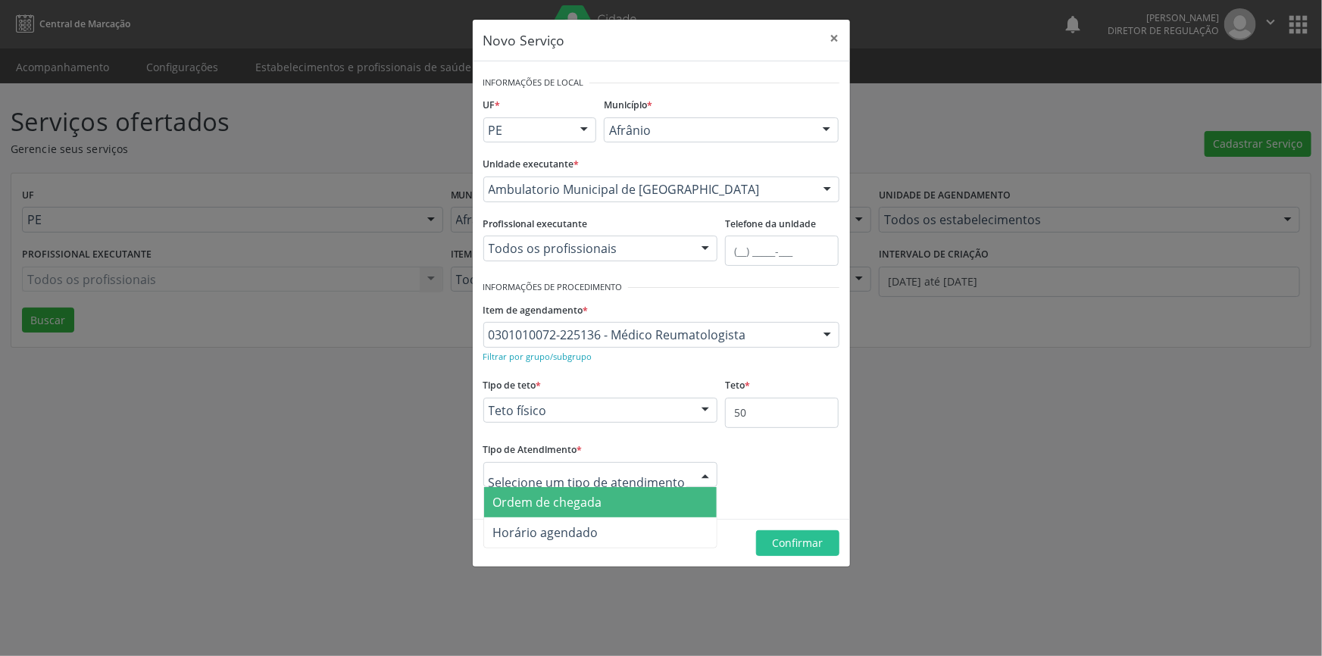
click at [573, 499] on span "Ordem de chegada" at bounding box center [547, 502] width 109 height 17
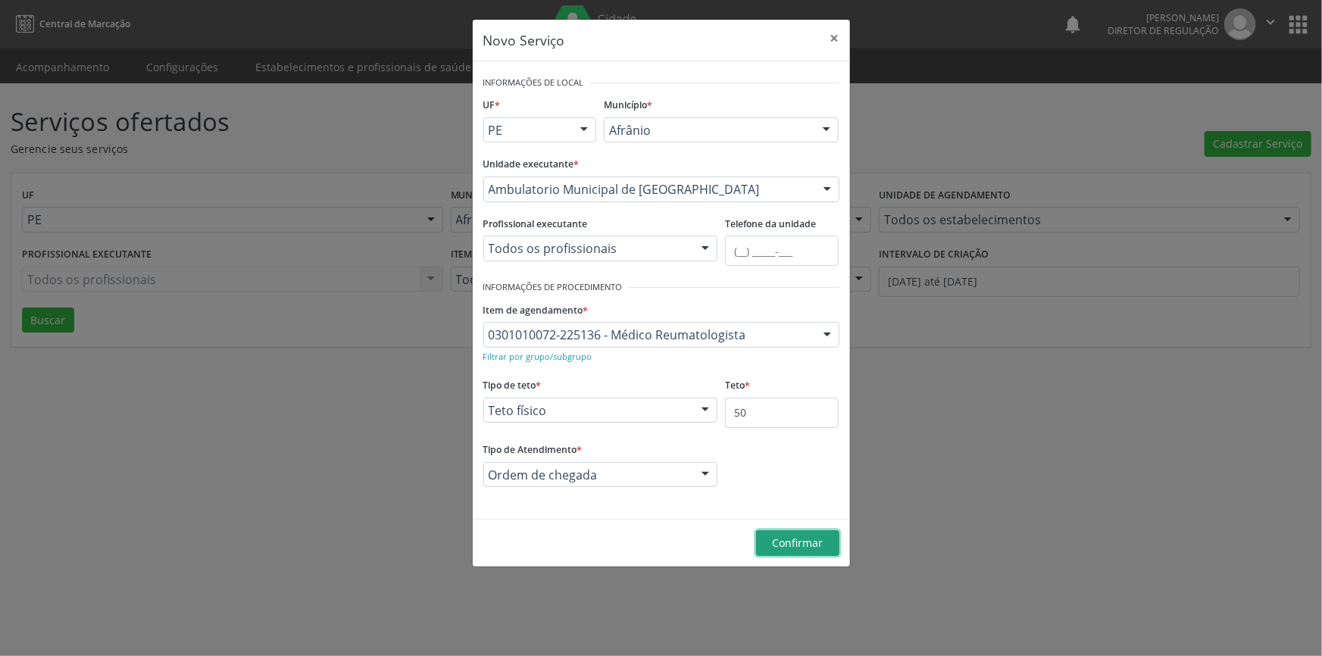
click at [810, 549] on span "Confirmar" at bounding box center [797, 543] width 51 height 14
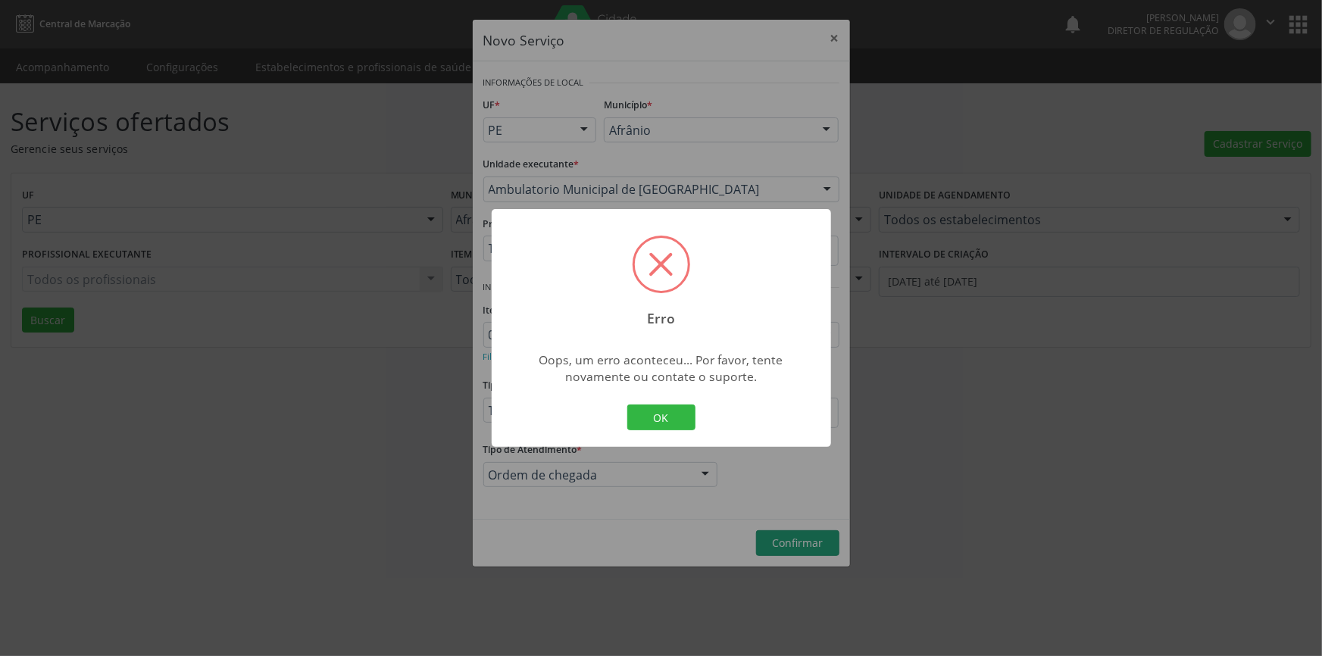
click at [670, 421] on button "OK" at bounding box center [661, 417] width 68 height 26
